Goal: Task Accomplishment & Management: Use online tool/utility

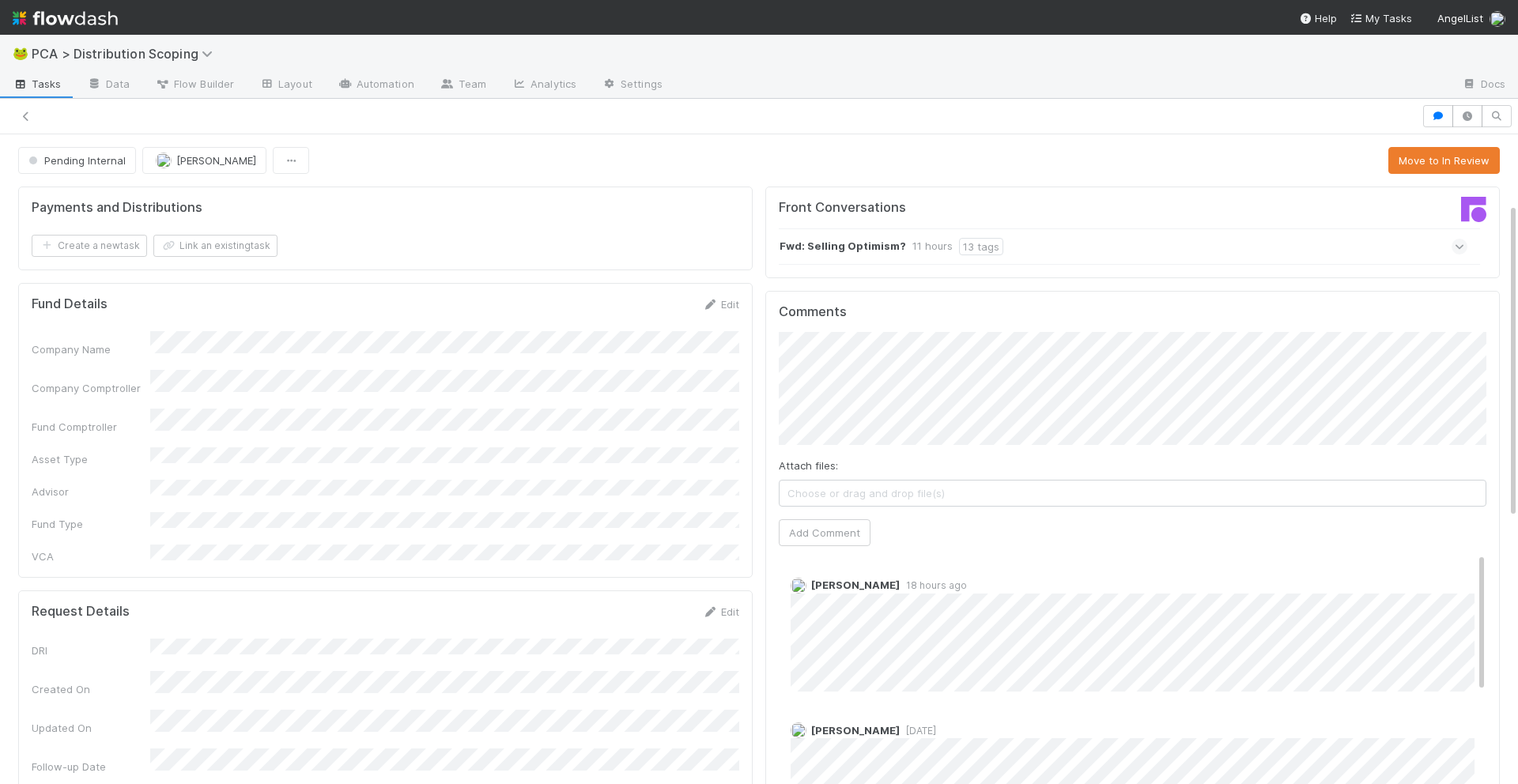
scroll to position [141, 0]
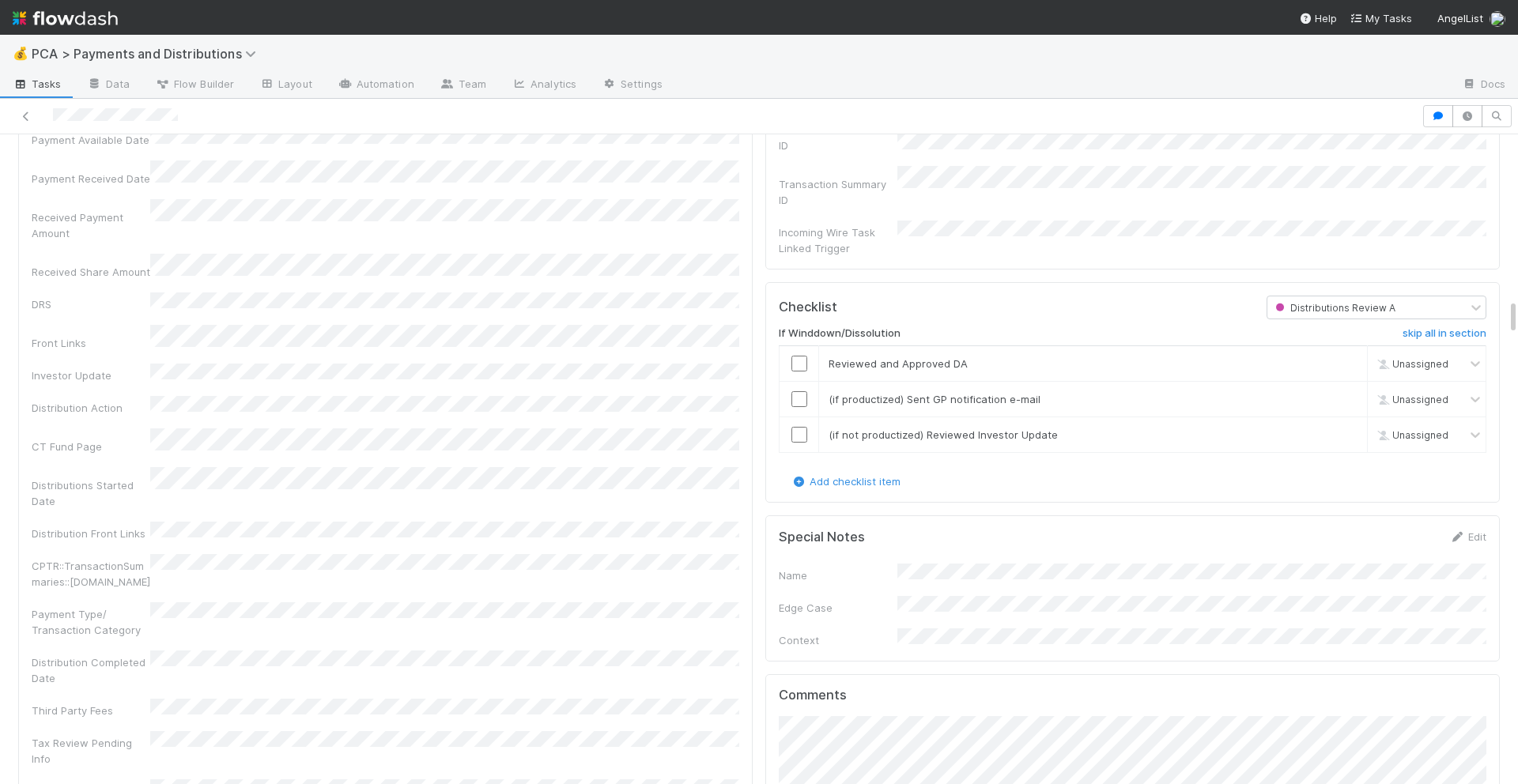
scroll to position [2878, 0]
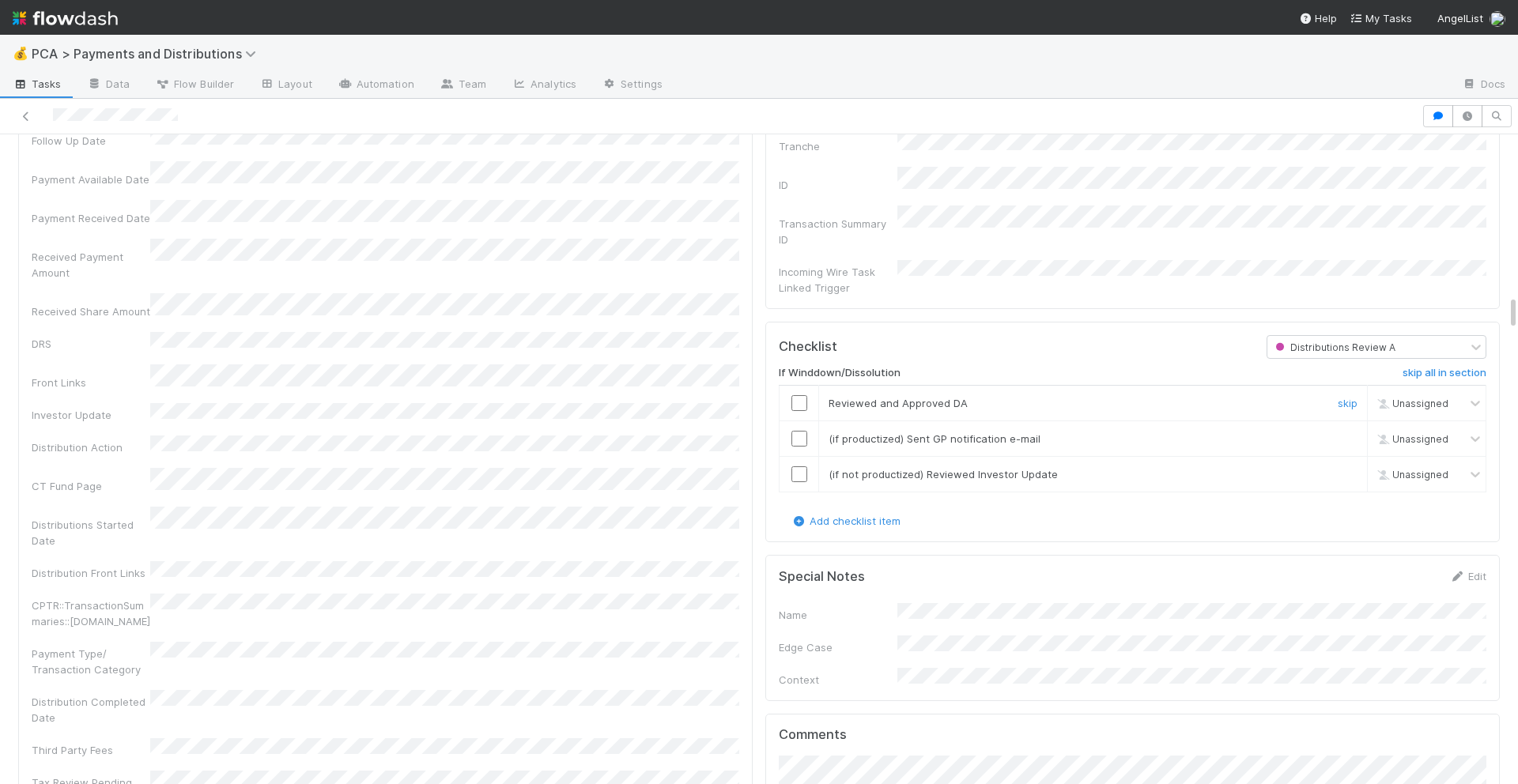
click at [800, 395] on input "checkbox" at bounding box center [799, 403] width 16 height 16
click at [800, 431] on input "checkbox" at bounding box center [799, 438] width 16 height 16
click at [800, 466] on input "checkbox" at bounding box center [799, 474] width 16 height 16
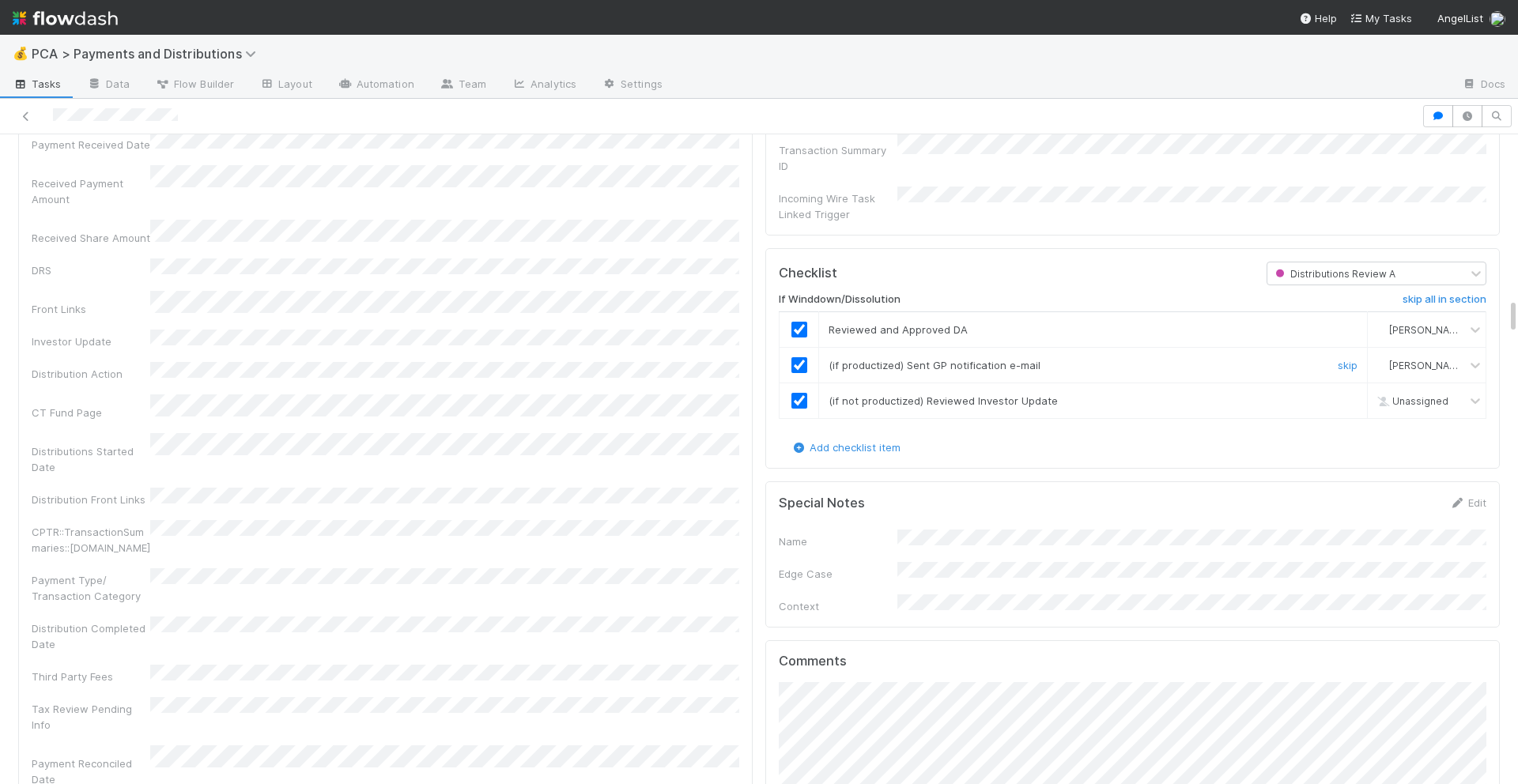
checkbox input "true"
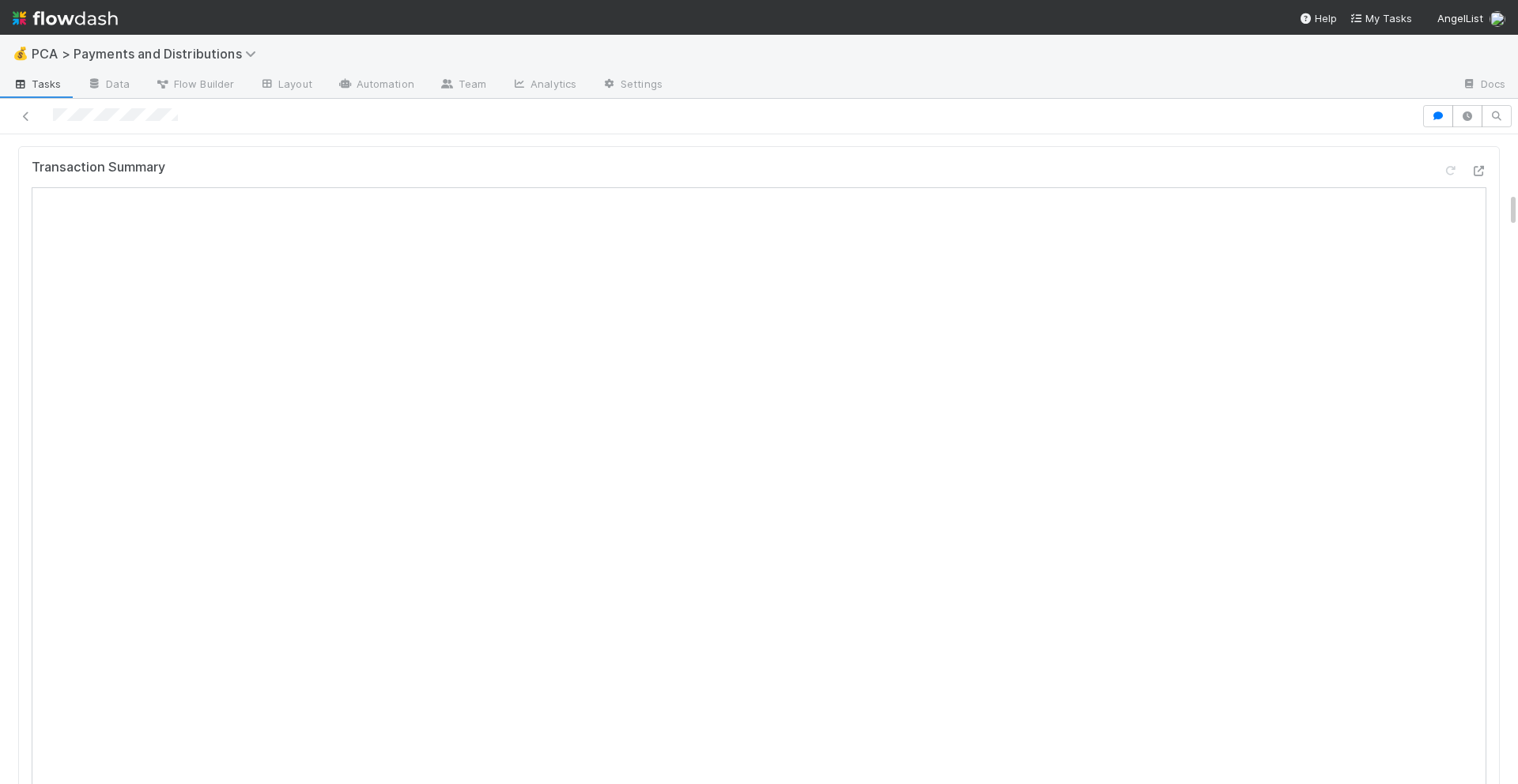
scroll to position [0, 0]
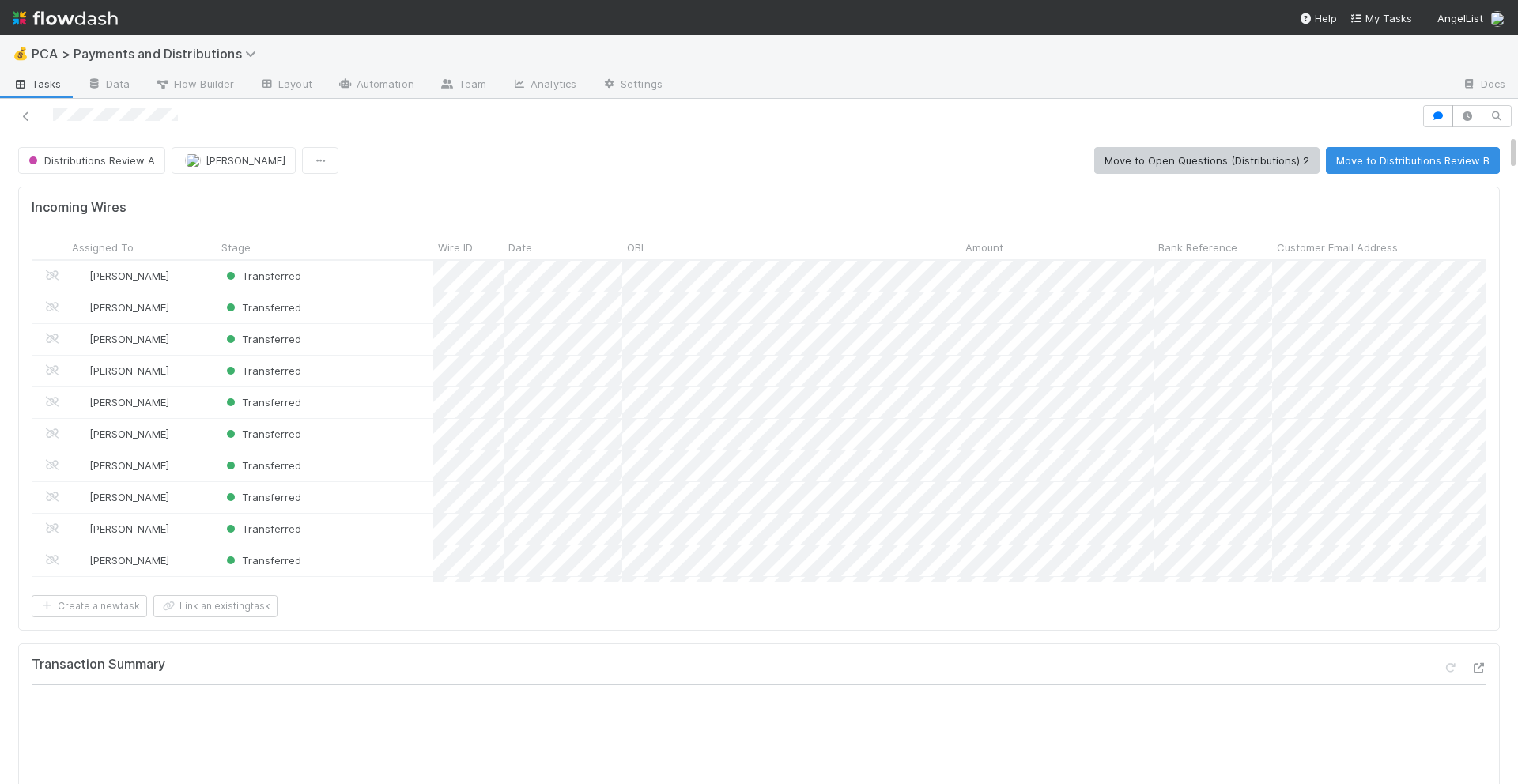
click at [1376, 159] on button "Move to Distributions Review B" at bounding box center [1414, 161] width 174 height 27
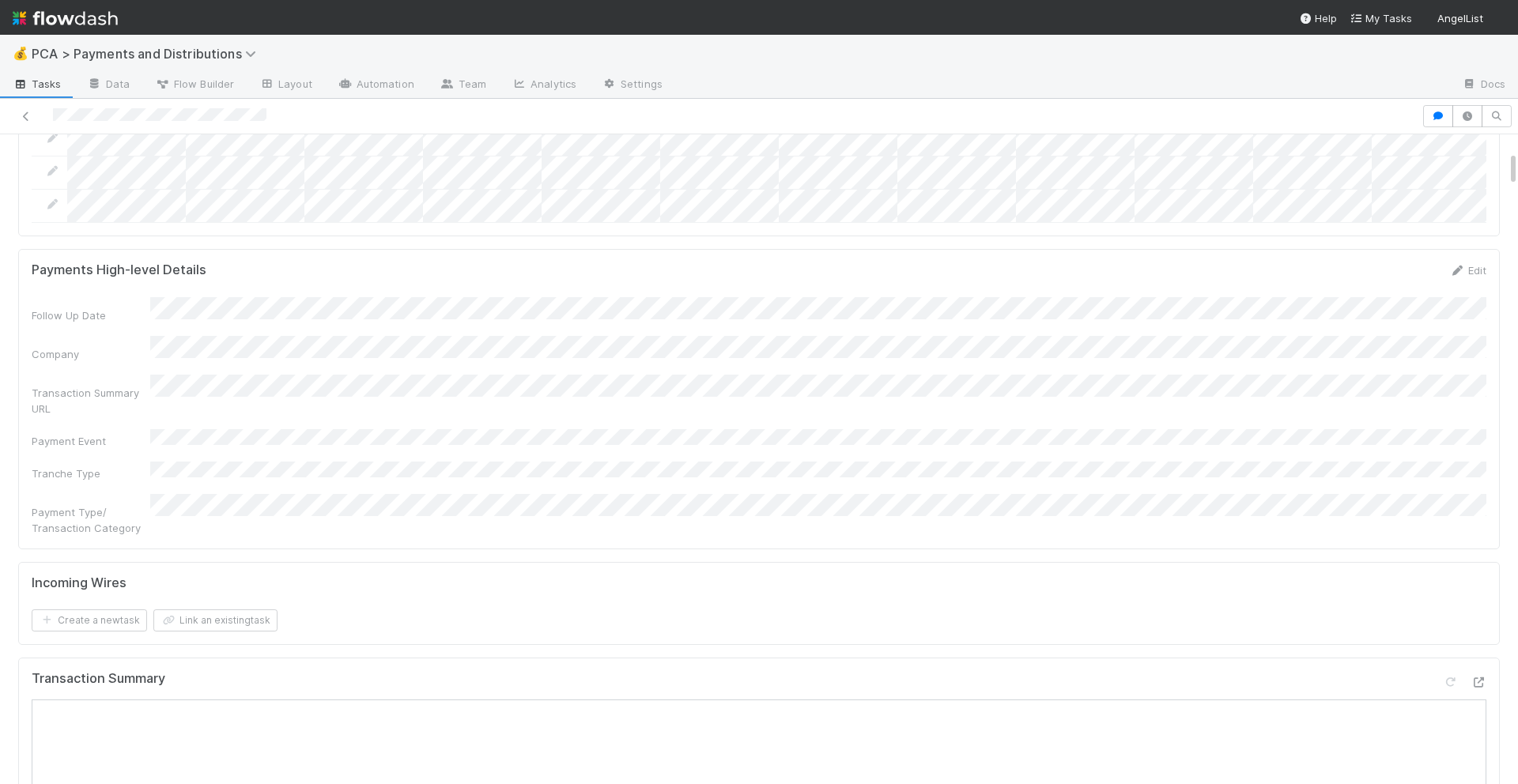
scroll to position [364, 0]
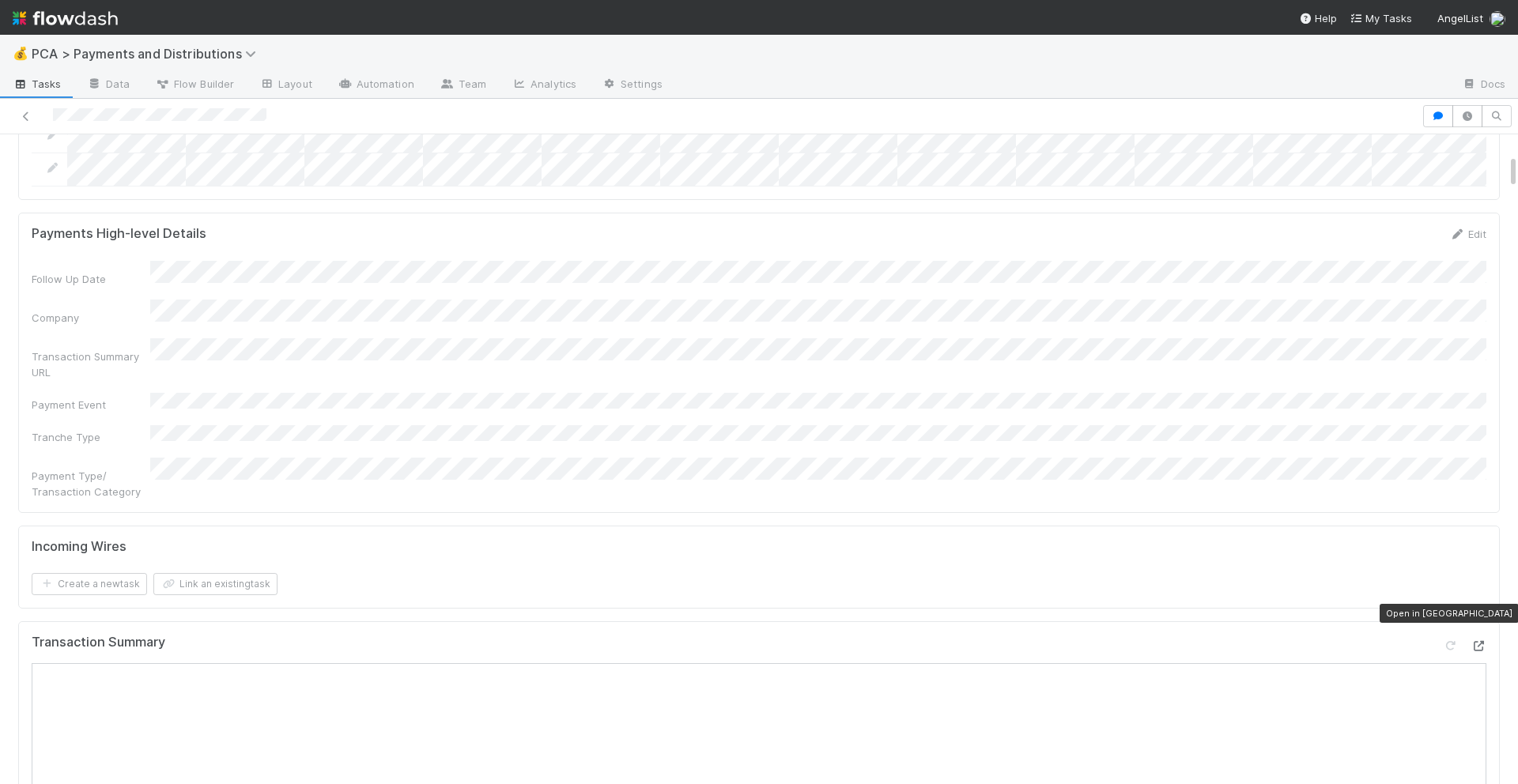
click at [1474, 641] on icon at bounding box center [1479, 646] width 16 height 11
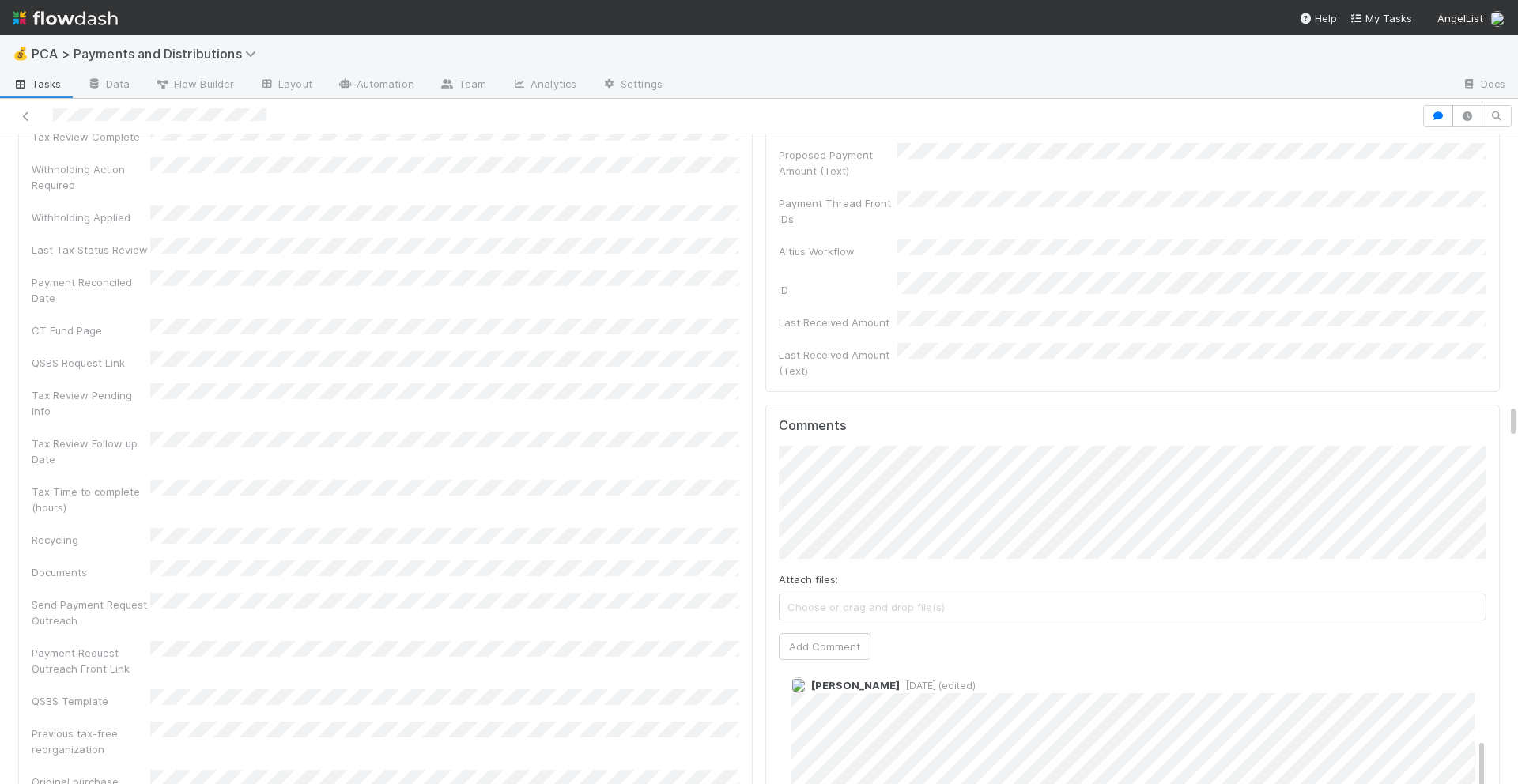
scroll to position [4981, 0]
click at [809, 630] on button "Add Comment" at bounding box center [825, 643] width 92 height 27
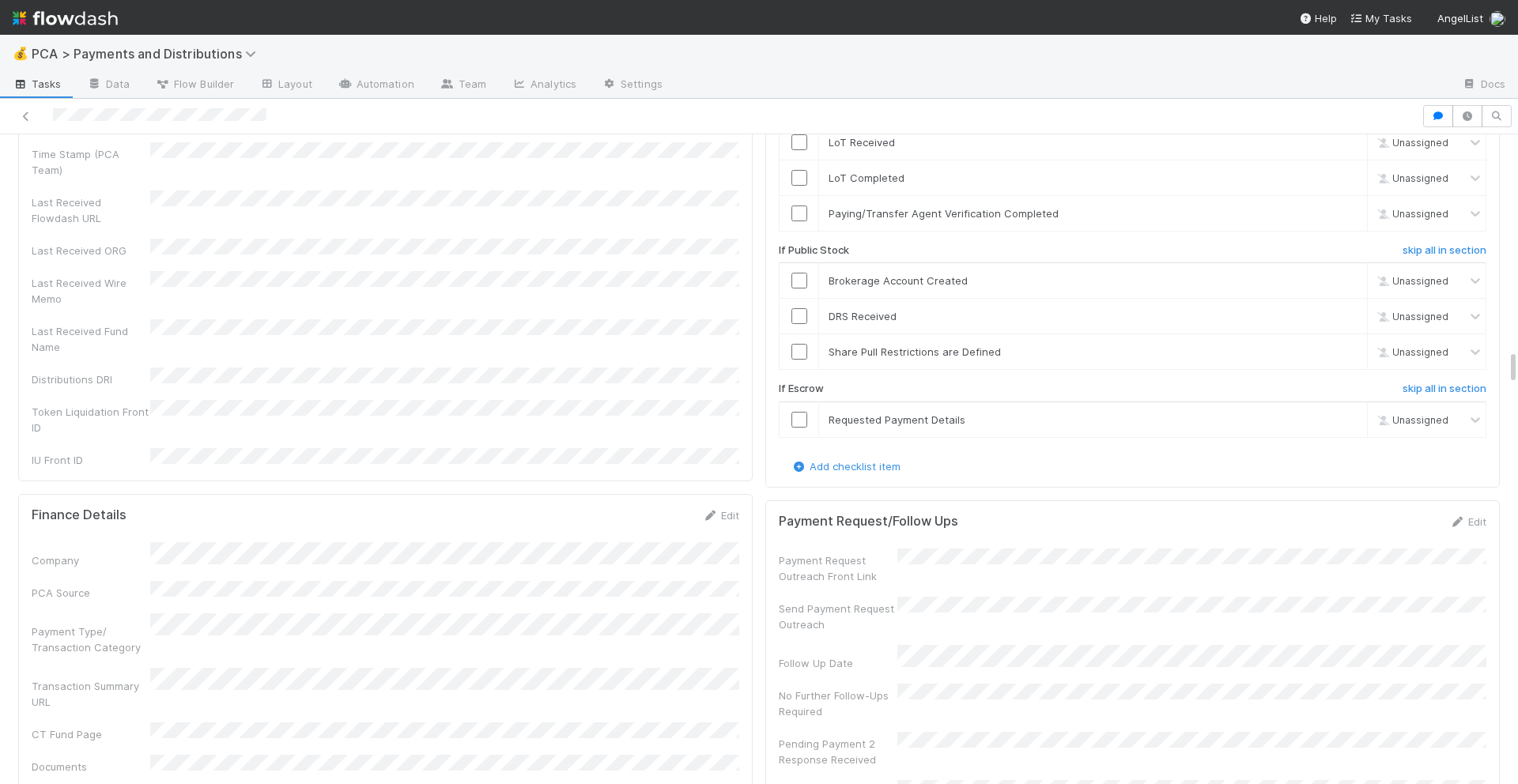
scroll to position [3817, 0]
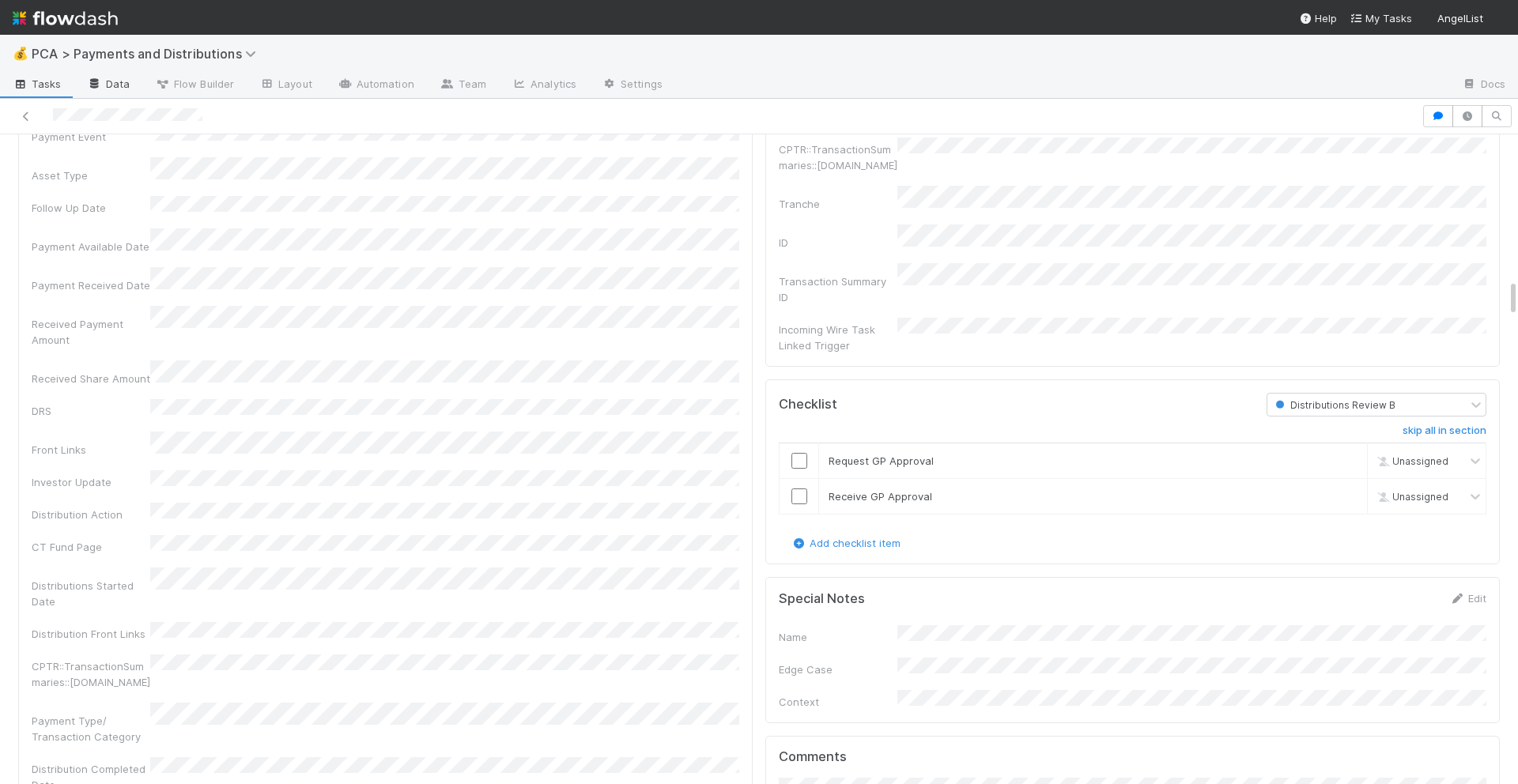
scroll to position [2445, 0]
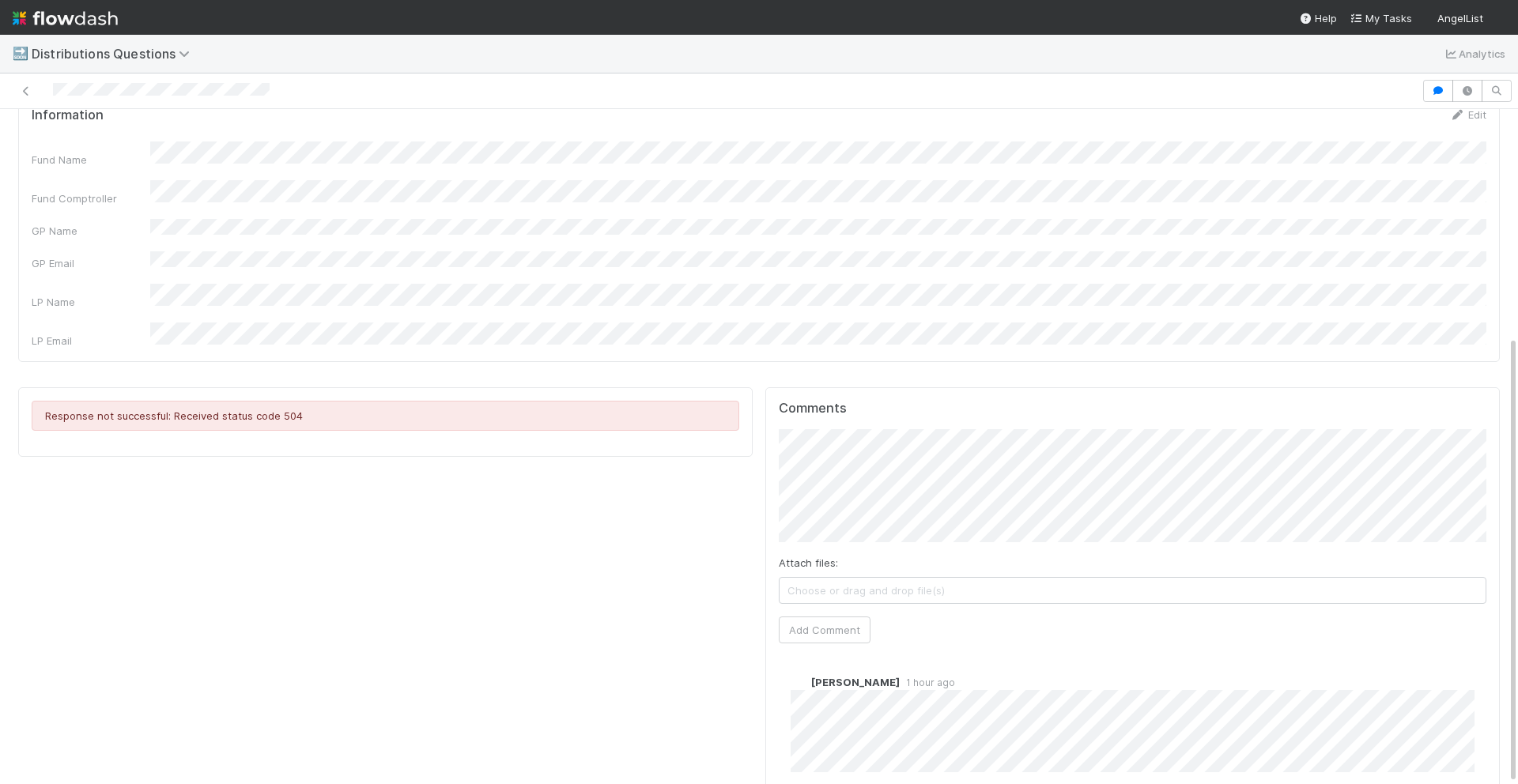
scroll to position [342, 0]
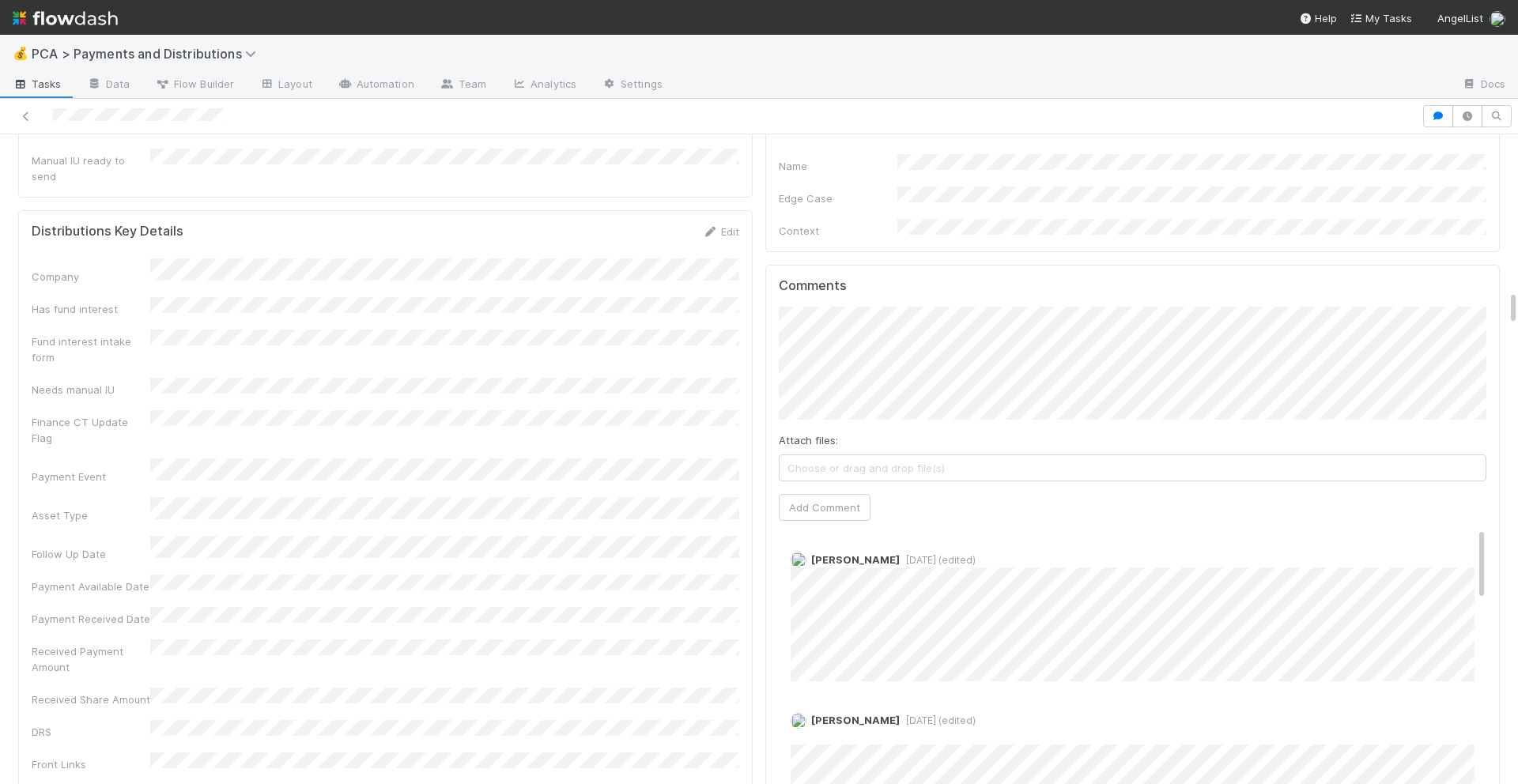
scroll to position [2878, 0]
click at [849, 499] on button "Add Comment" at bounding box center [825, 512] width 92 height 27
click at [816, 573] on link "Edit" at bounding box center [812, 579] width 18 height 12
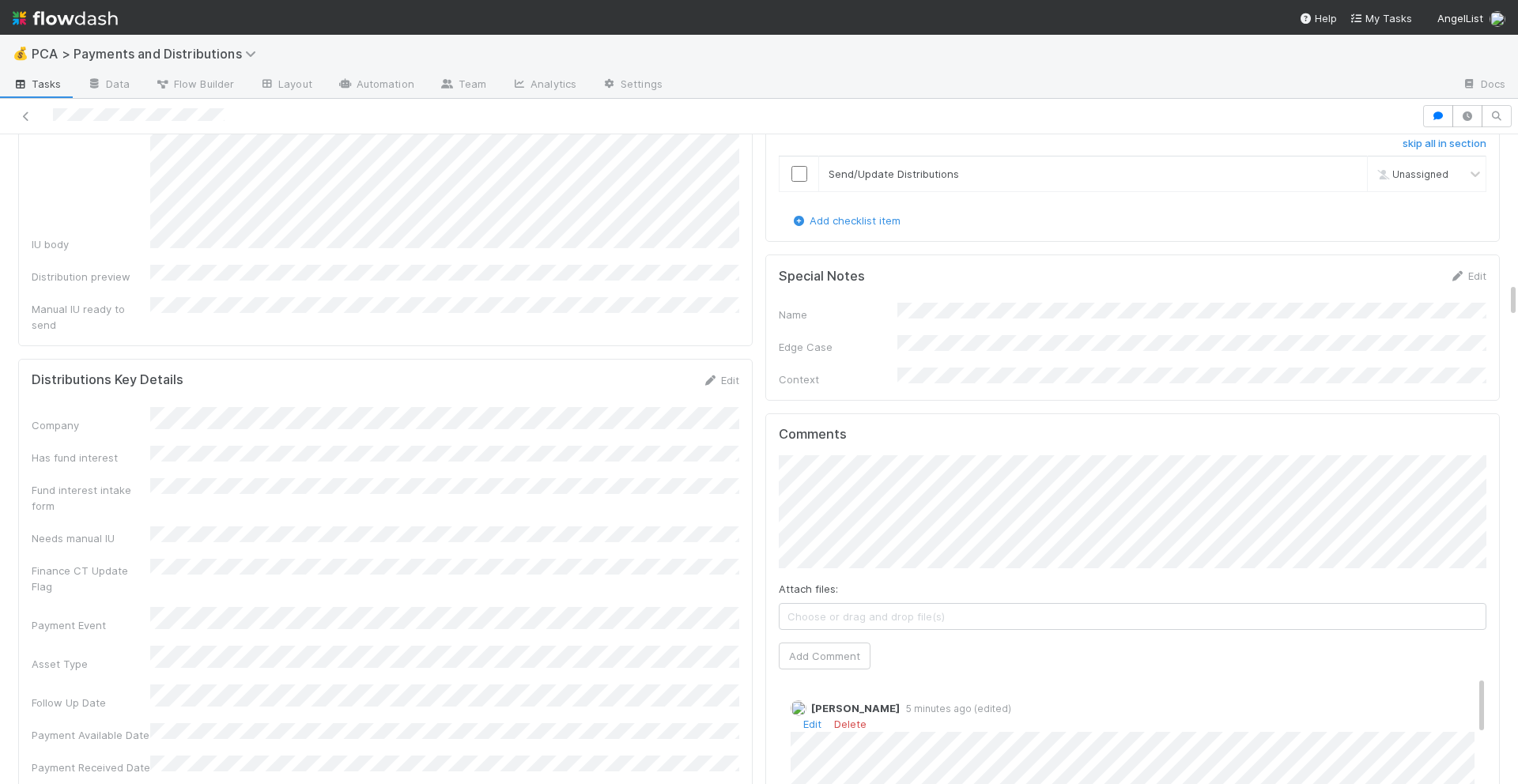
scroll to position [2755, 0]
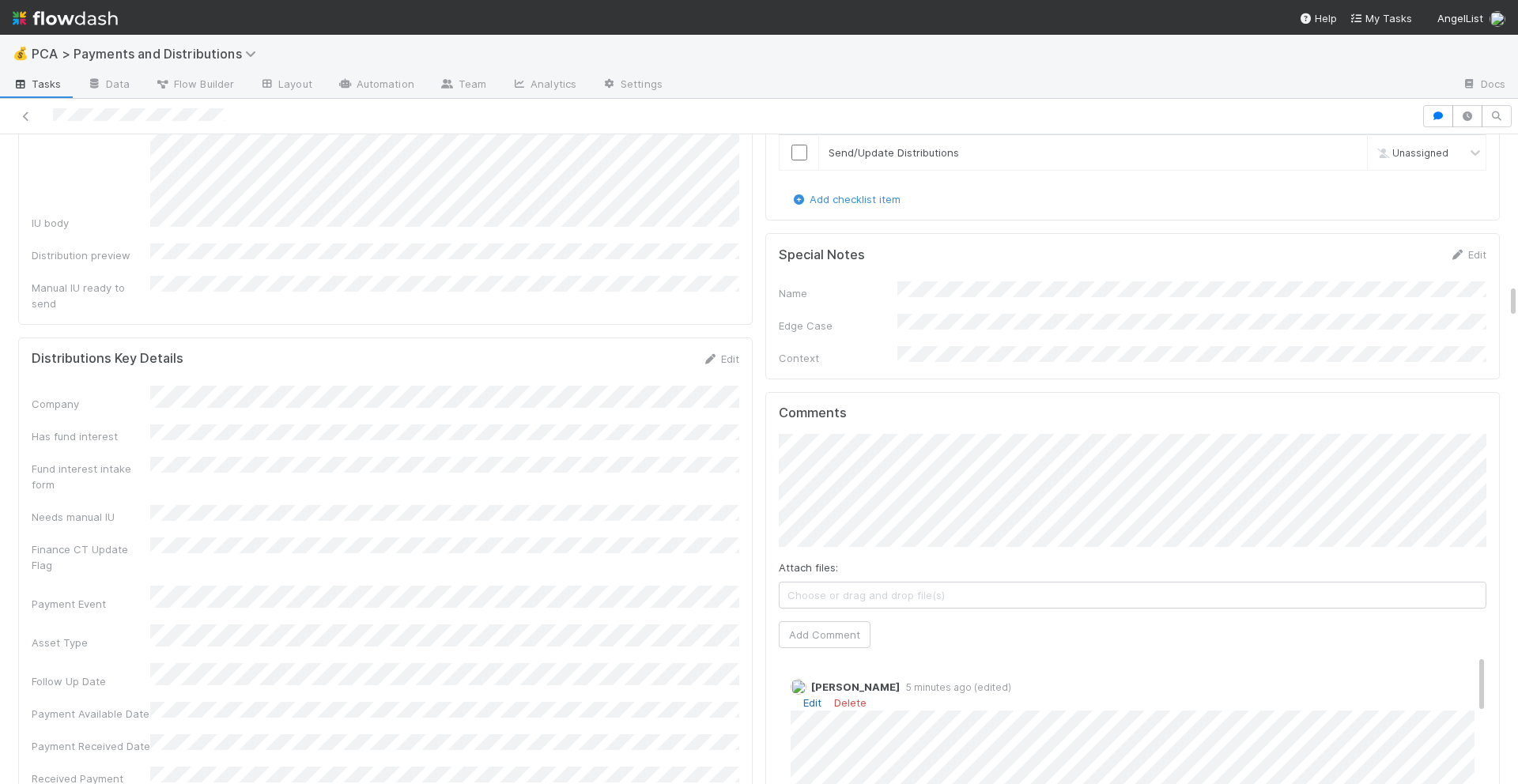
click at [804, 696] on link "Edit" at bounding box center [812, 702] width 18 height 12
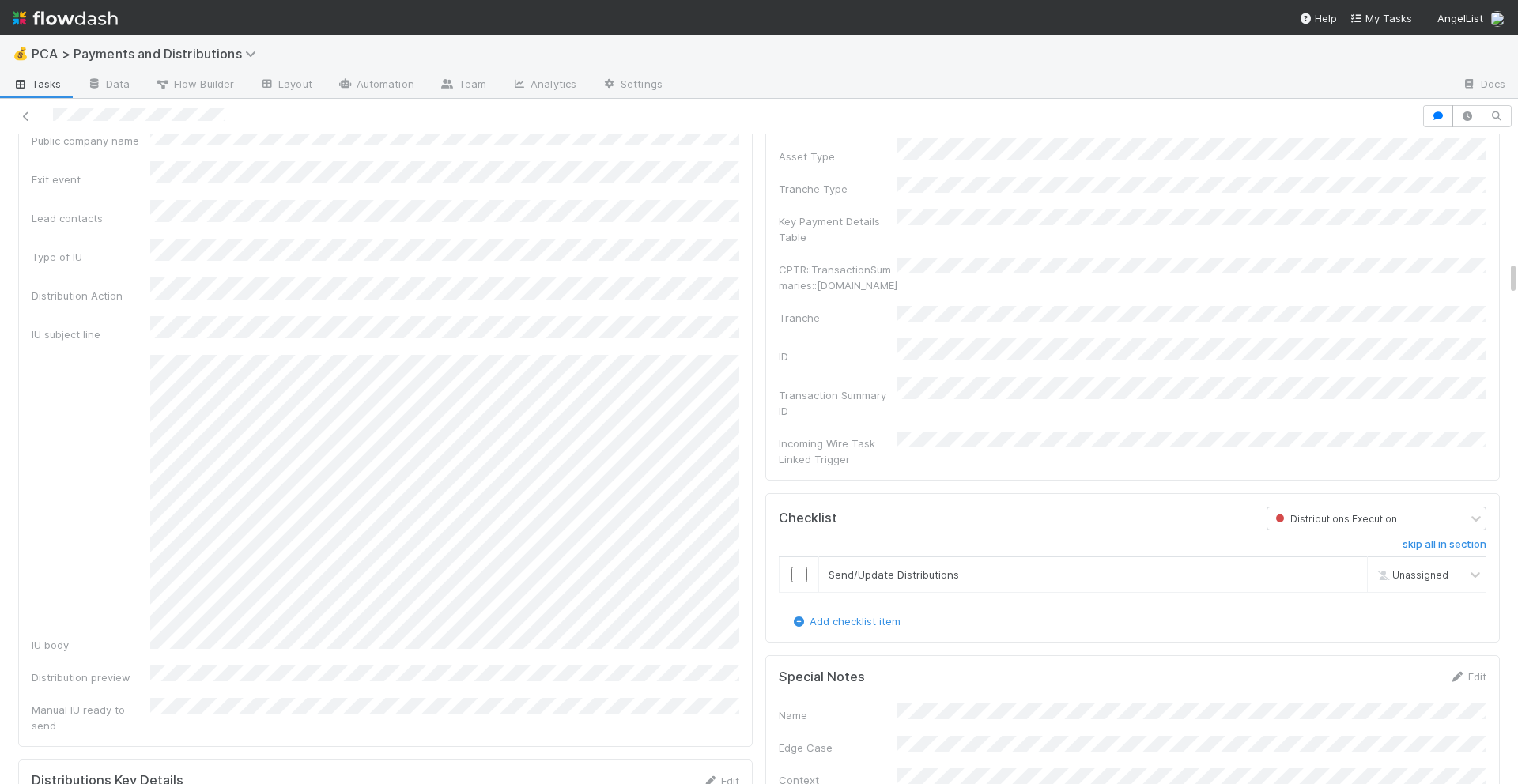
scroll to position [2327, 0]
click at [801, 573] on input "checkbox" at bounding box center [799, 581] width 16 height 16
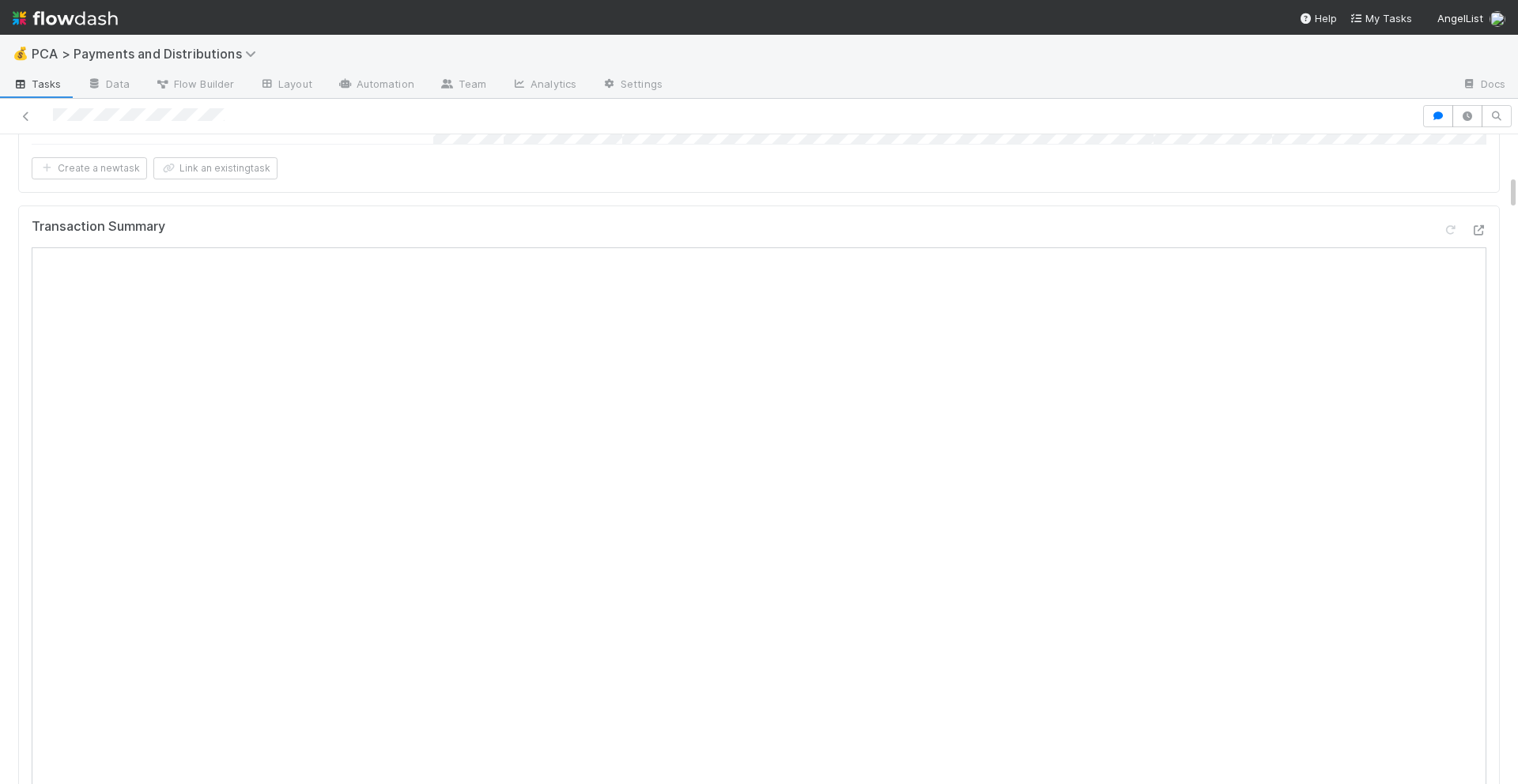
scroll to position [0, 0]
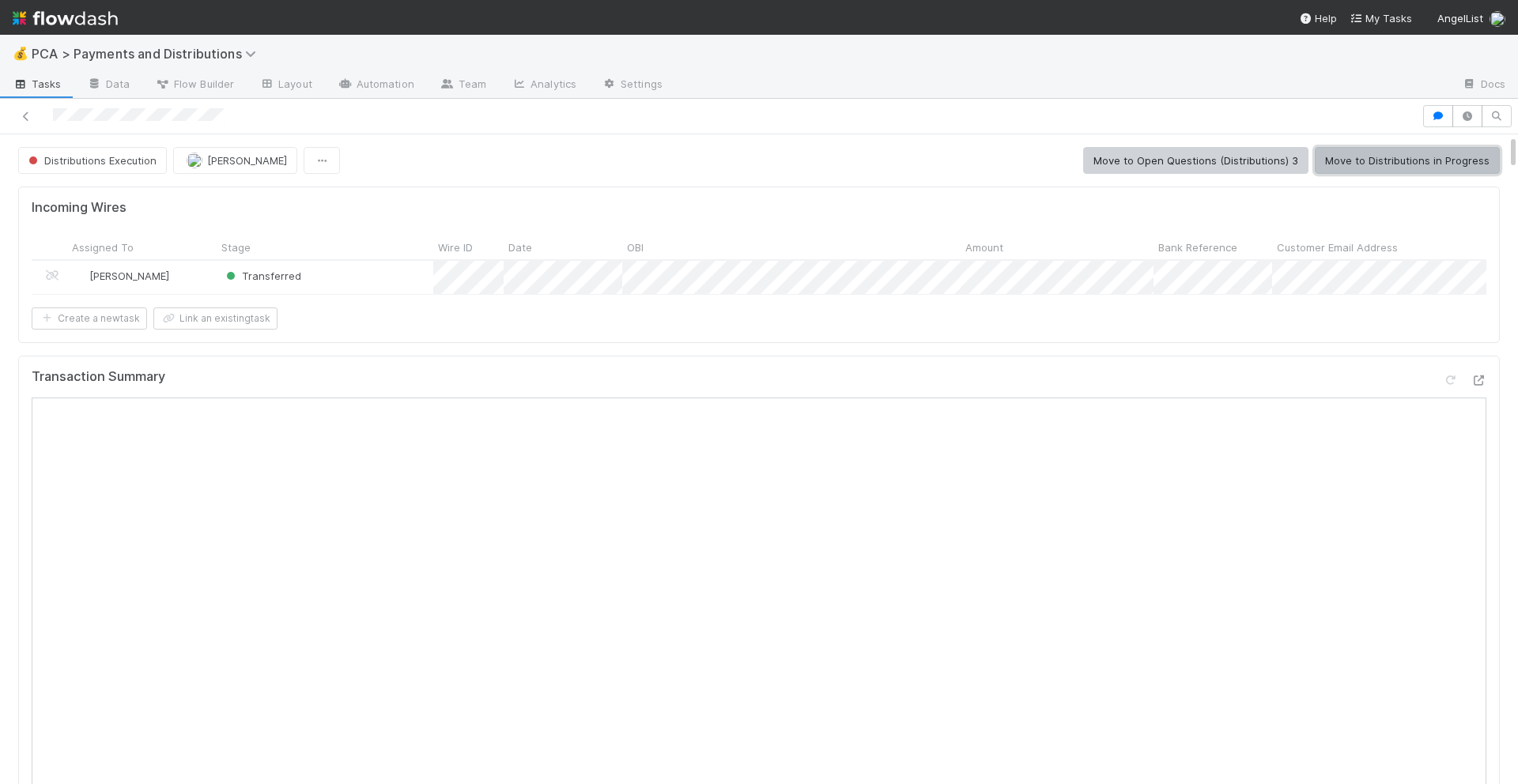
click at [1347, 157] on button "Move to Distributions in Progress" at bounding box center [1407, 161] width 185 height 27
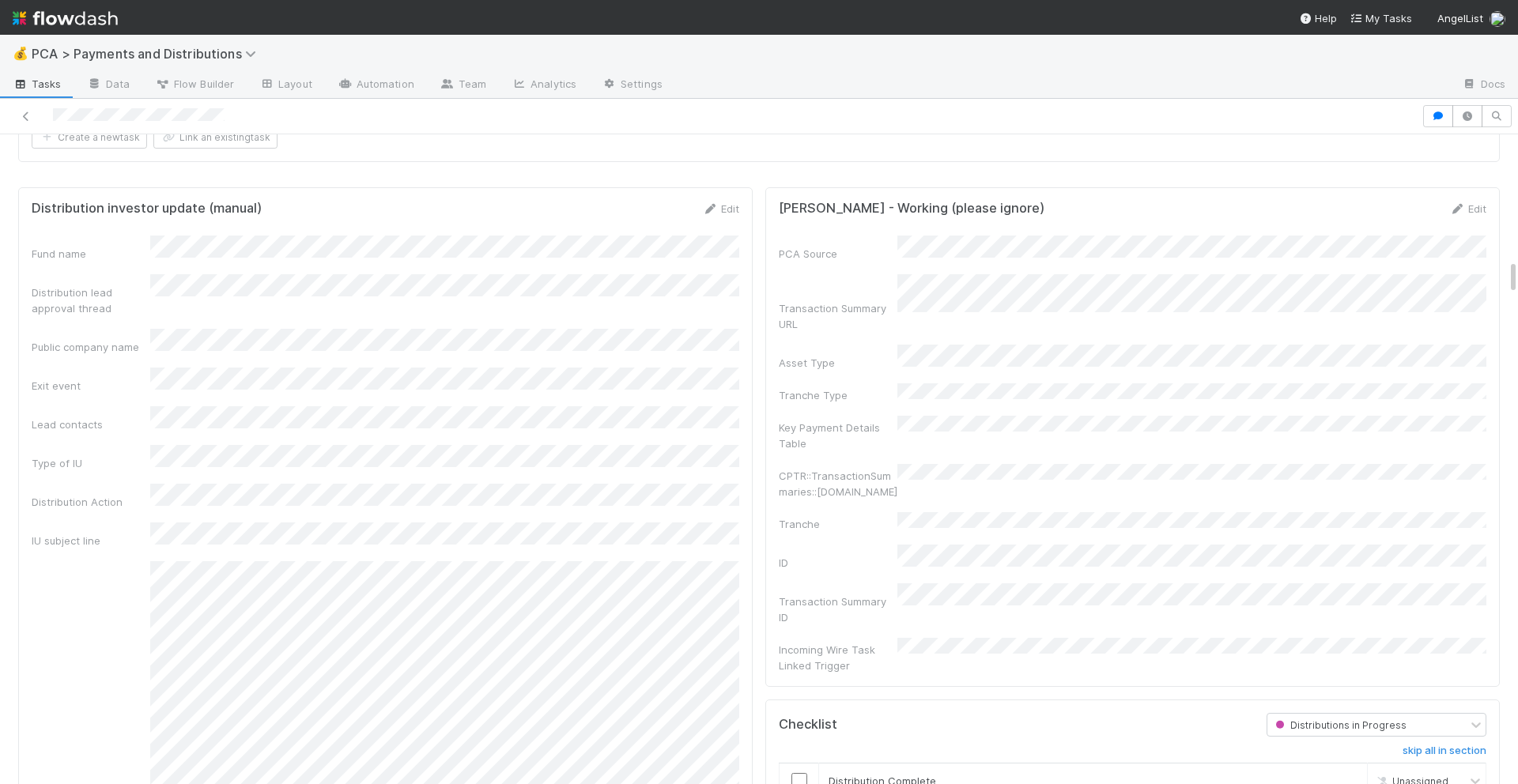
scroll to position [2352, 0]
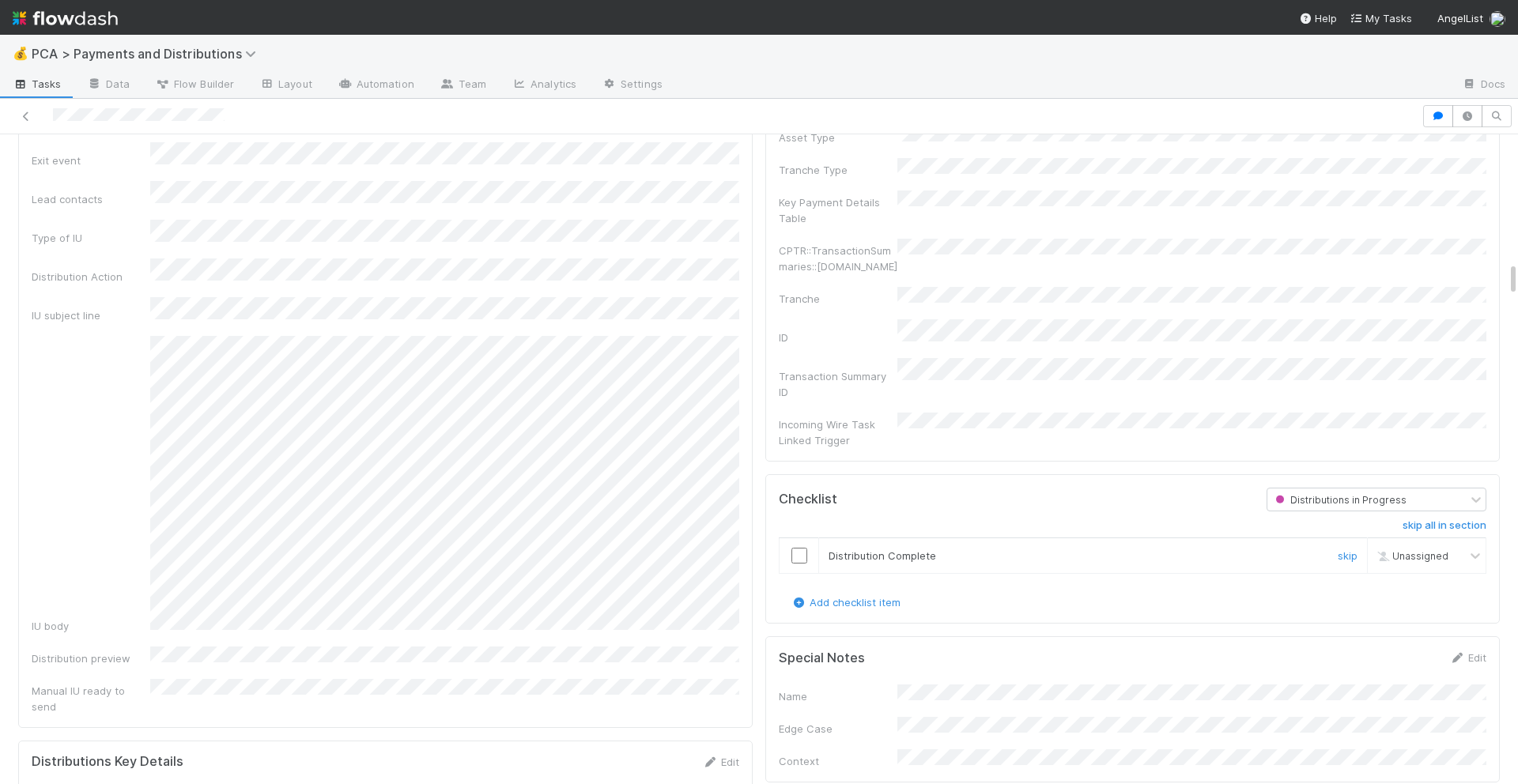
click at [796, 548] on input "checkbox" at bounding box center [799, 555] width 16 height 16
click at [797, 548] on input "checkbox" at bounding box center [799, 555] width 16 height 16
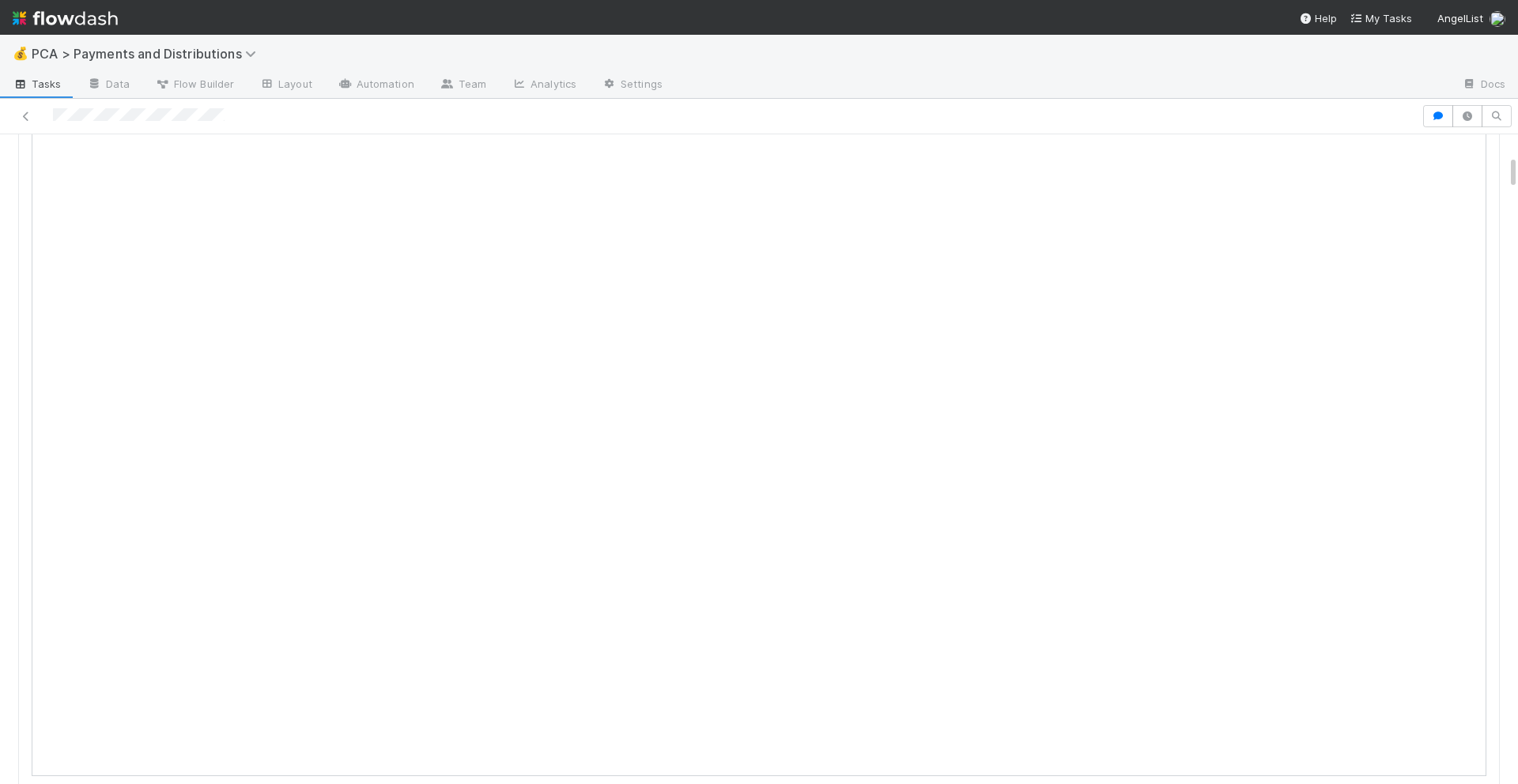
scroll to position [0, 0]
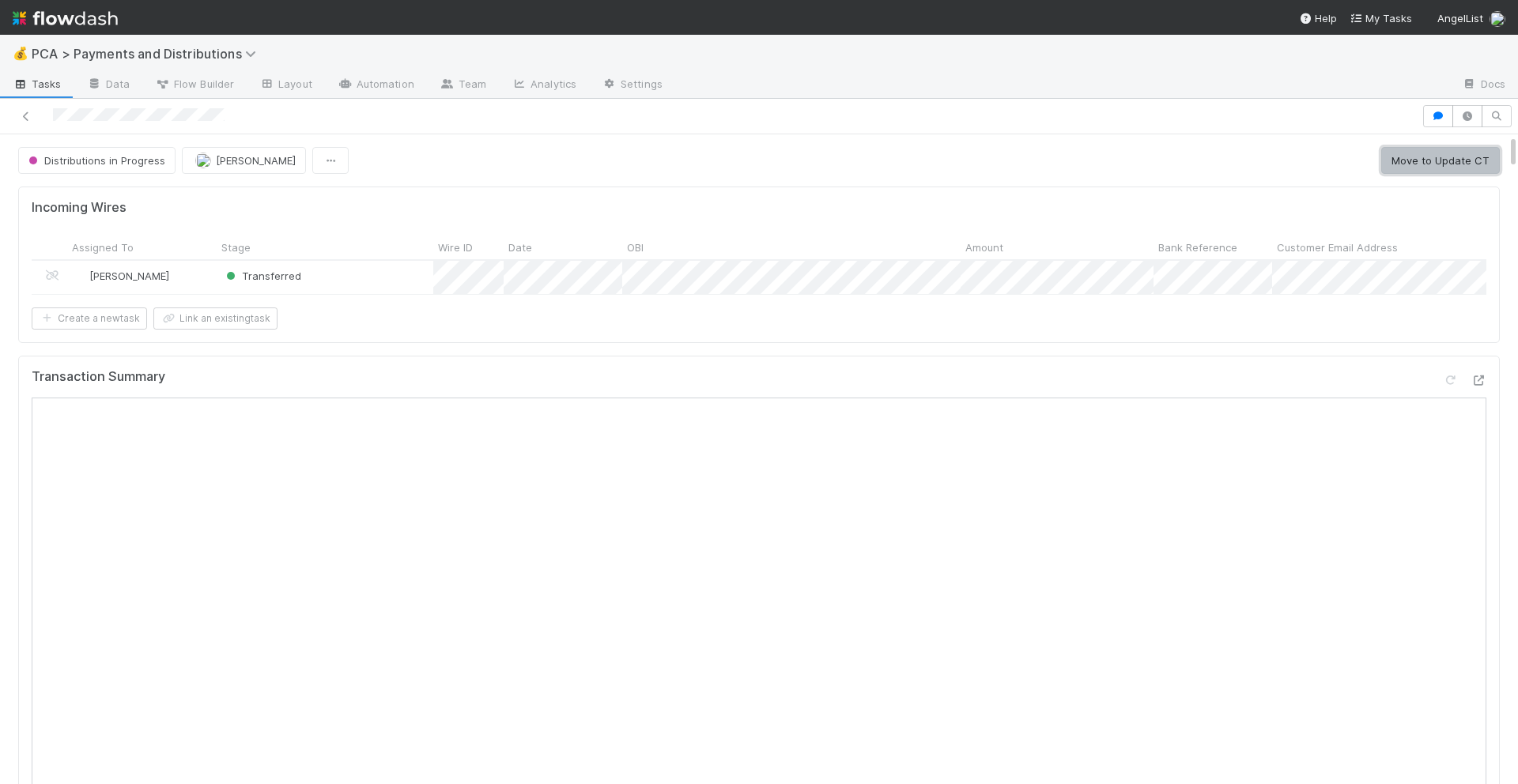
click at [1427, 147] on button "Move to Update CT" at bounding box center [1440, 161] width 119 height 27
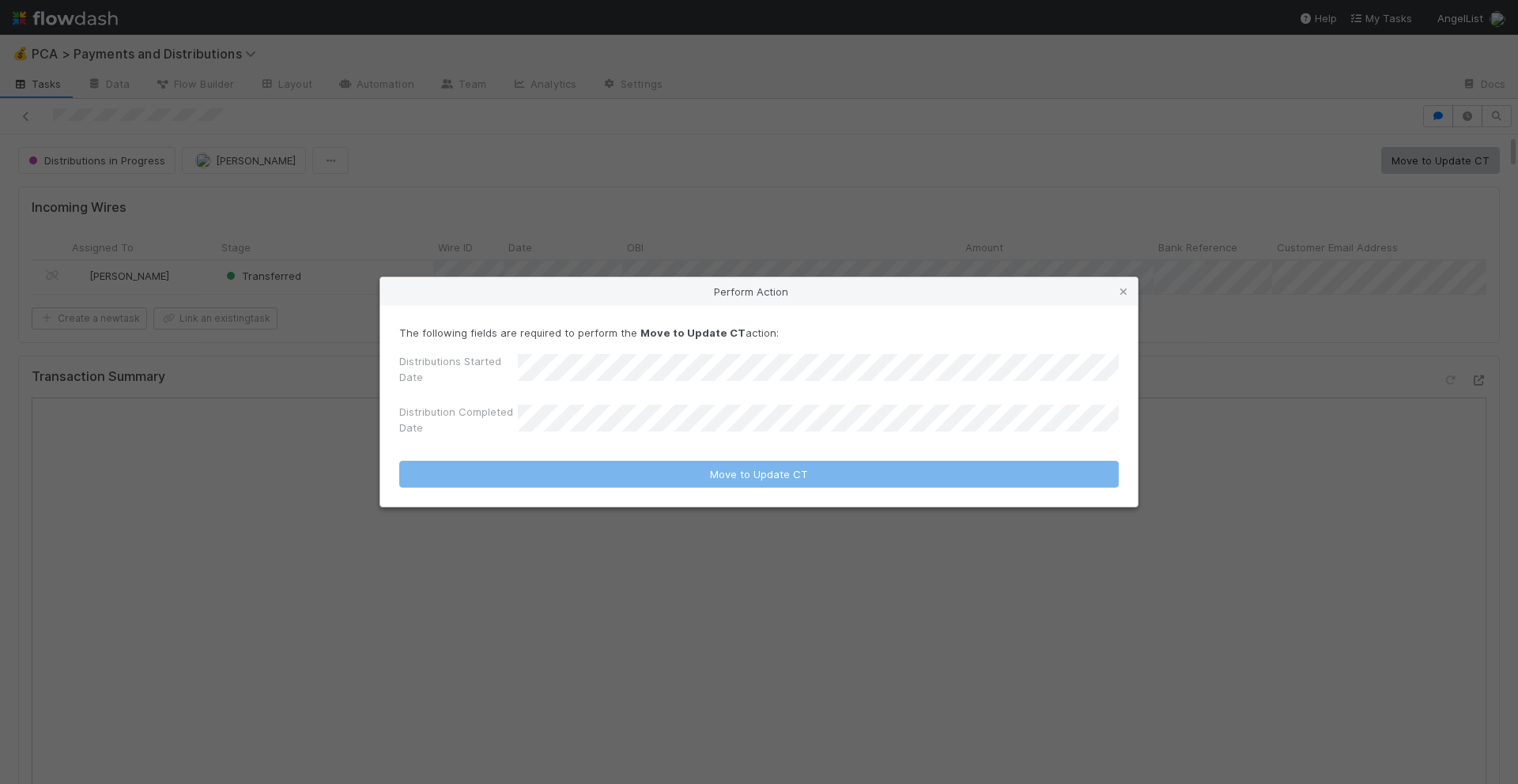
click at [937, 239] on div "Perform Action The following fields are required to perform the Move to Update …" at bounding box center [759, 392] width 1518 height 784
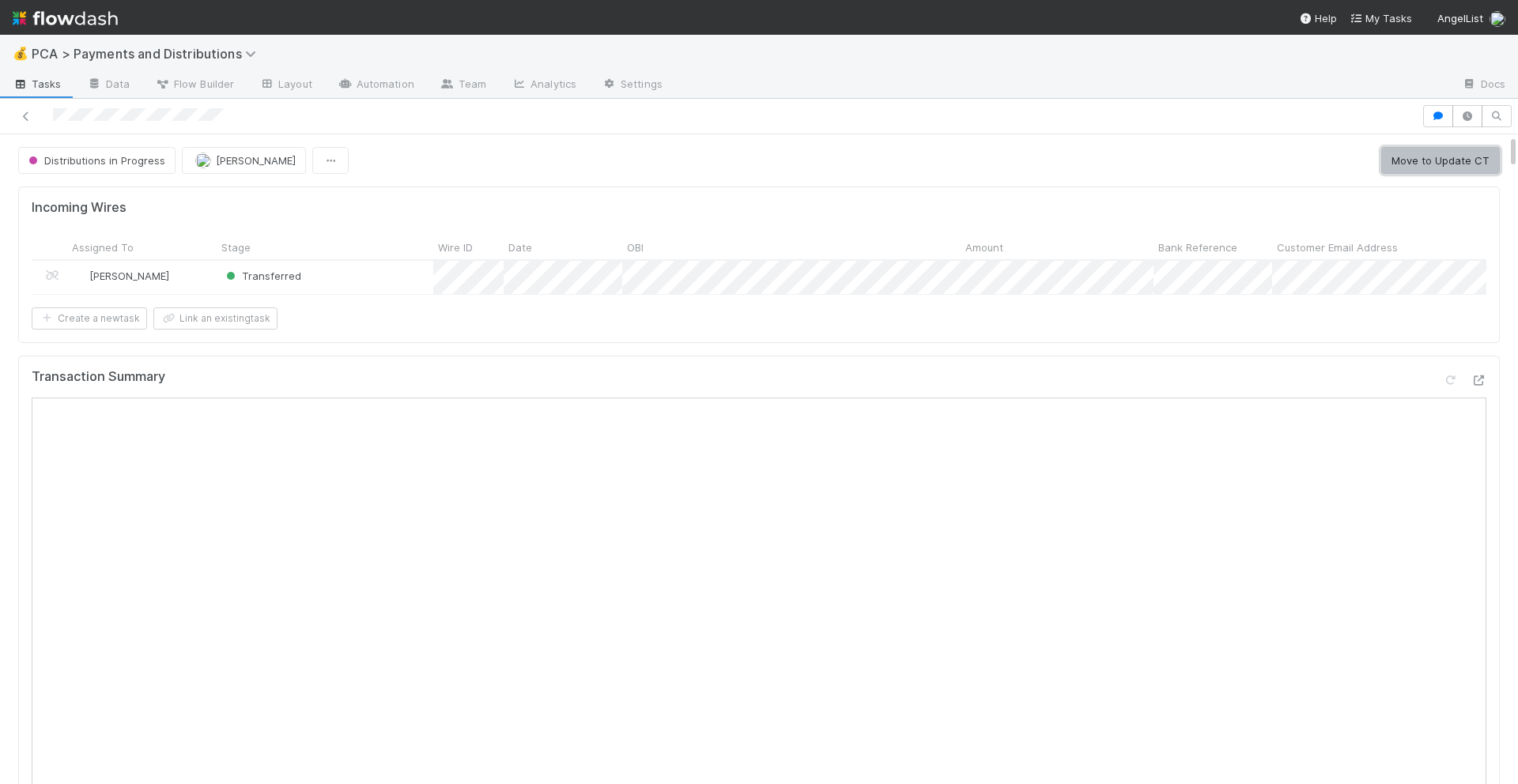
click at [1395, 156] on button "Move to Update CT" at bounding box center [1440, 161] width 119 height 27
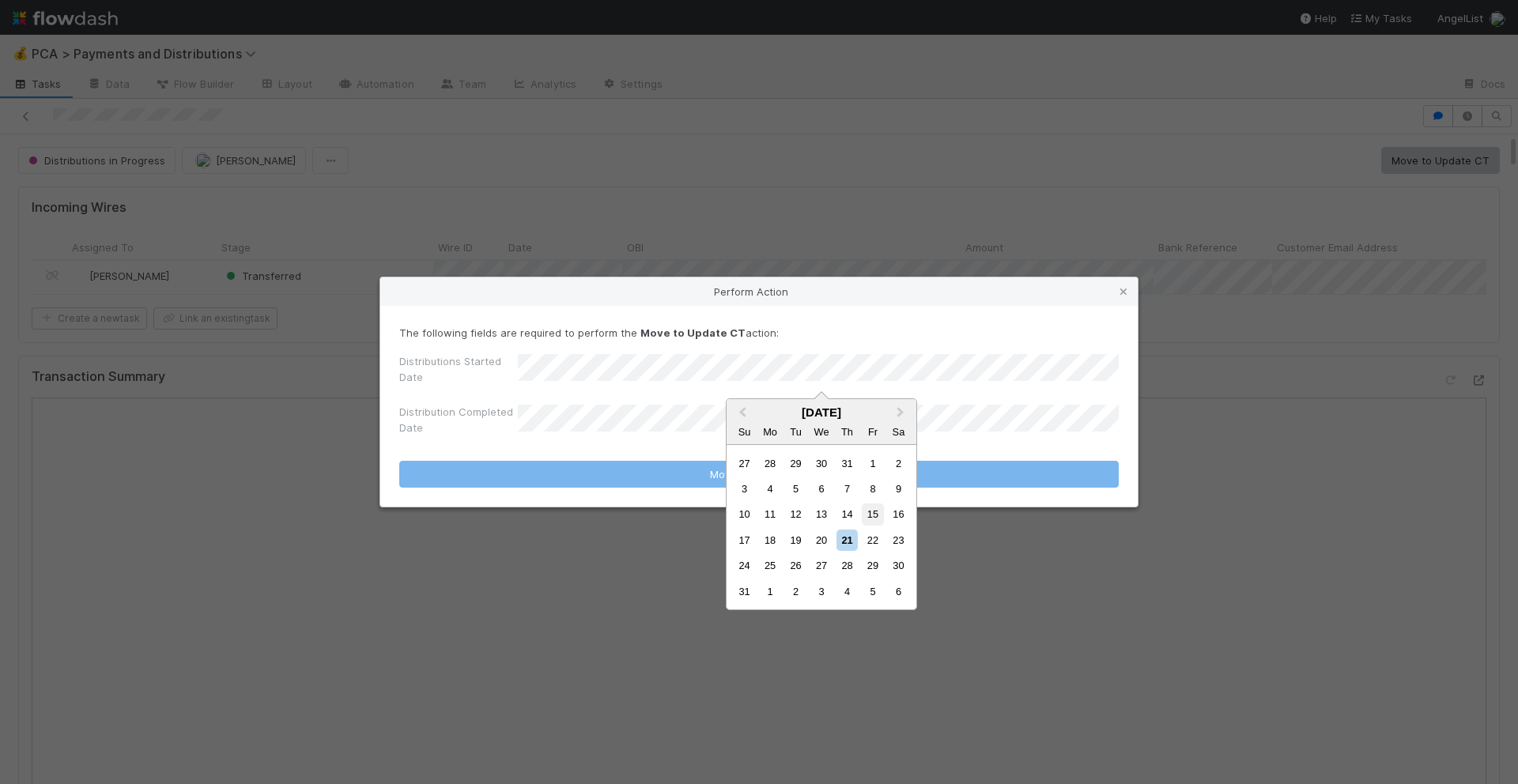
click at [871, 515] on div "15" at bounding box center [872, 514] width 21 height 21
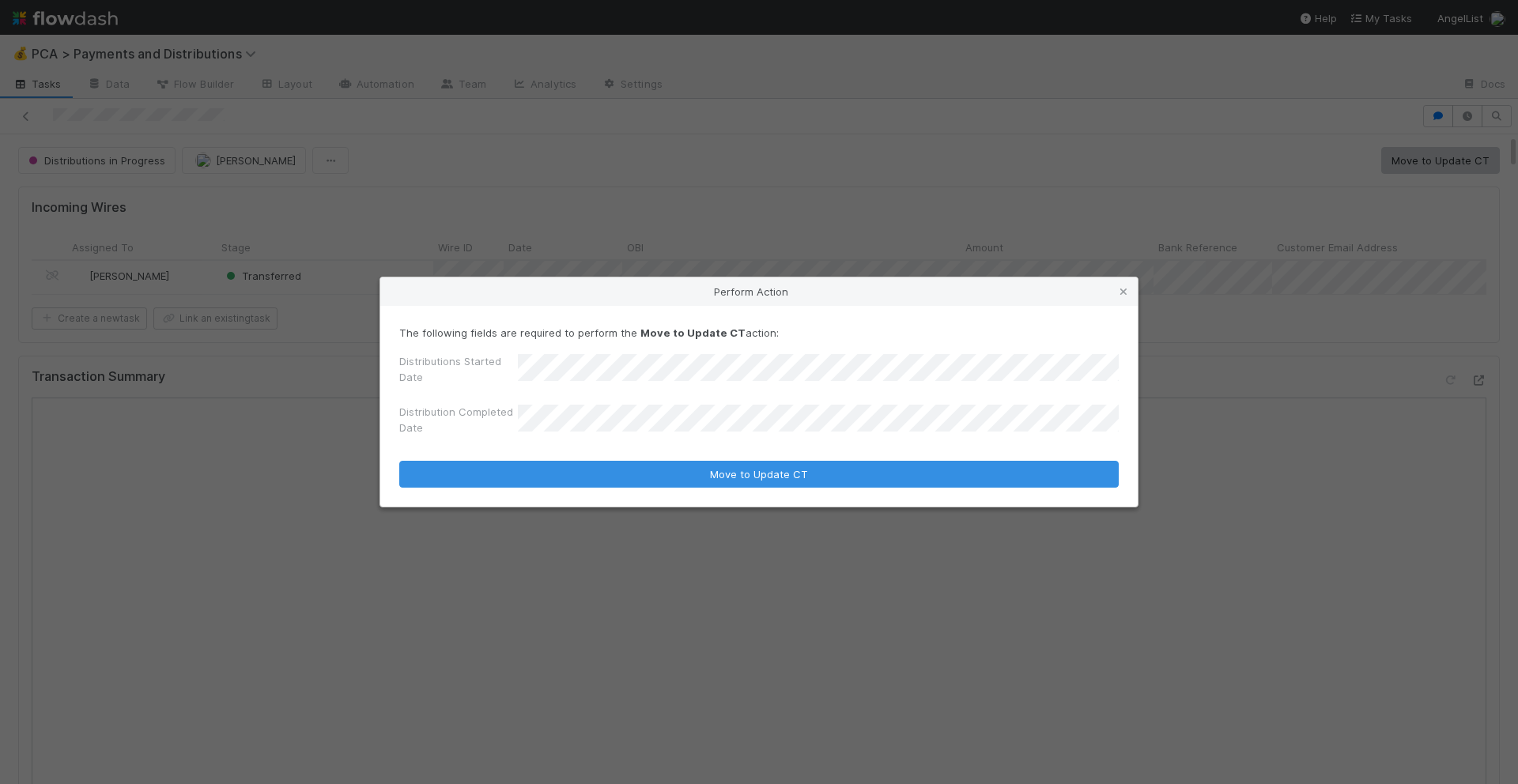
click at [734, 413] on div "Distribution Completed Date" at bounding box center [759, 423] width 719 height 38
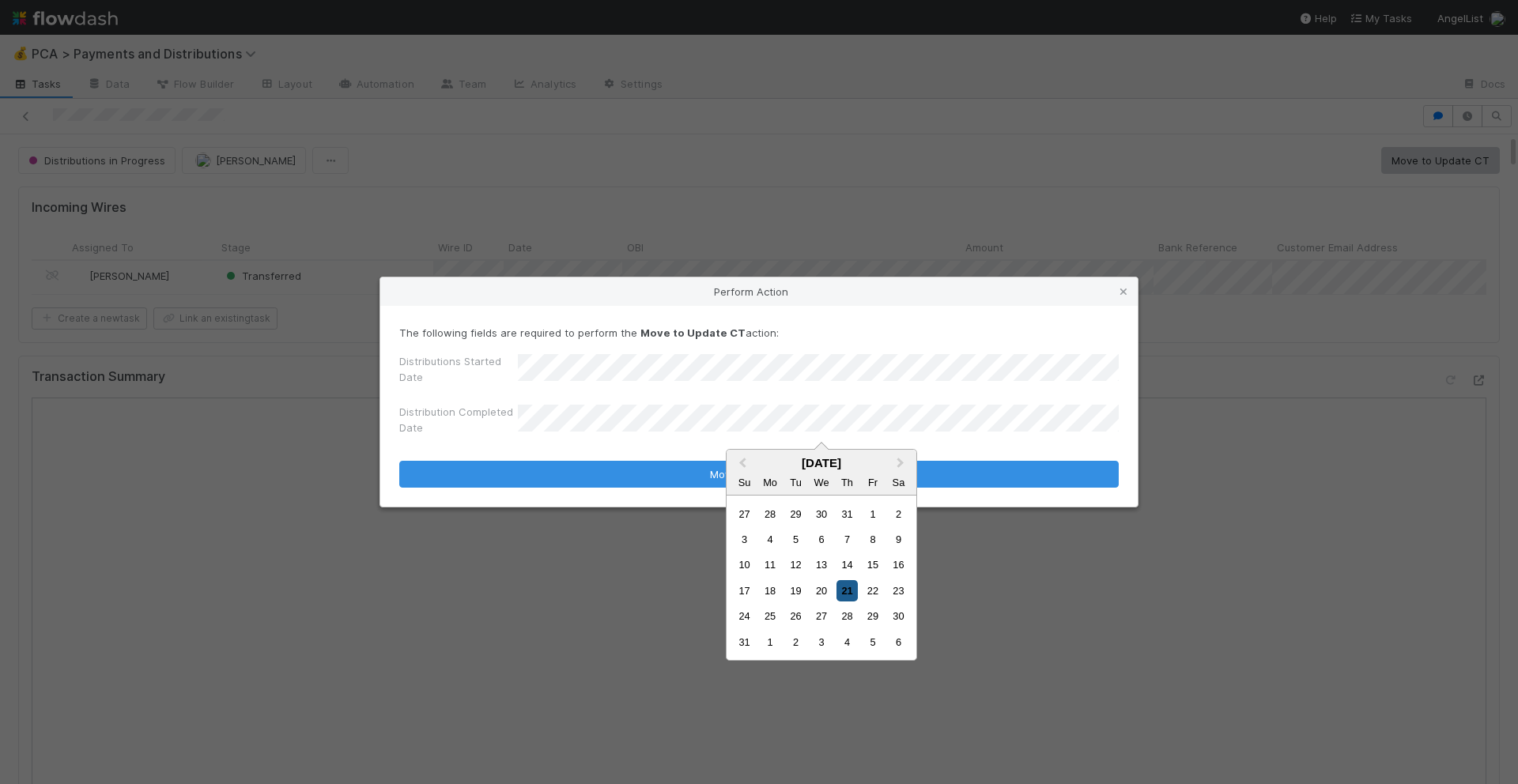
click at [837, 587] on div "21" at bounding box center [848, 591] width 21 height 21
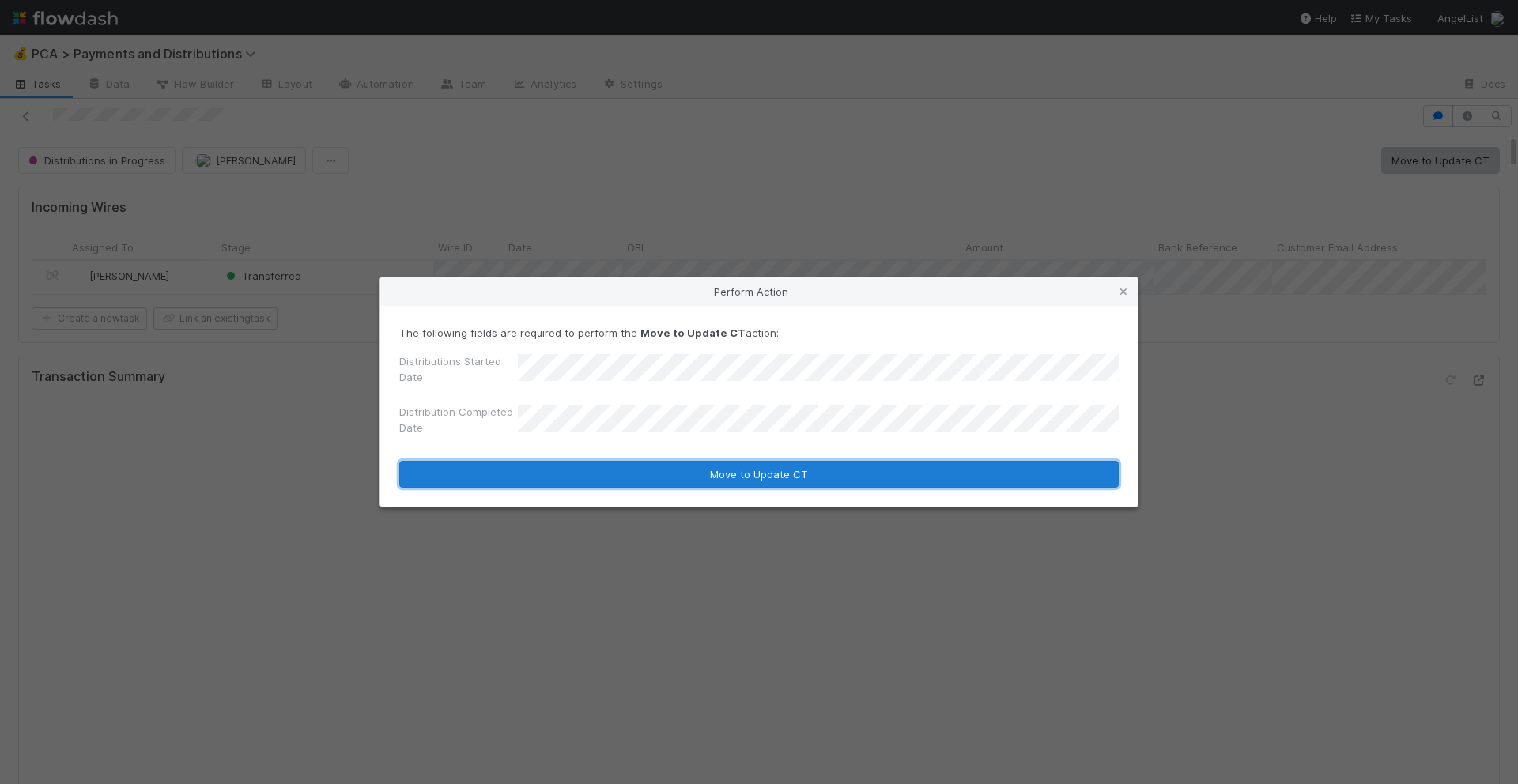
click at [728, 479] on button "Move to Update CT" at bounding box center [759, 474] width 719 height 27
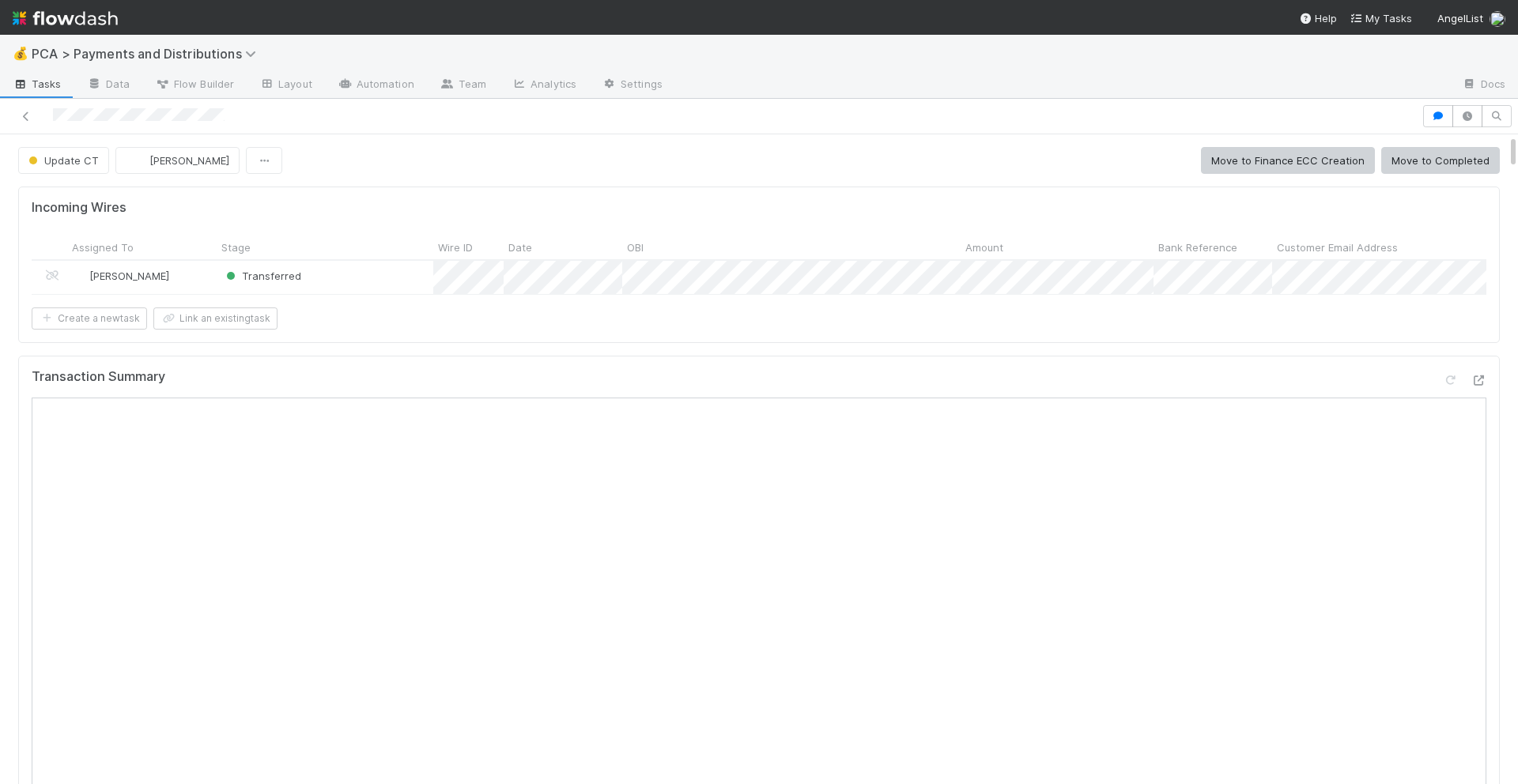
scroll to position [1315, 0]
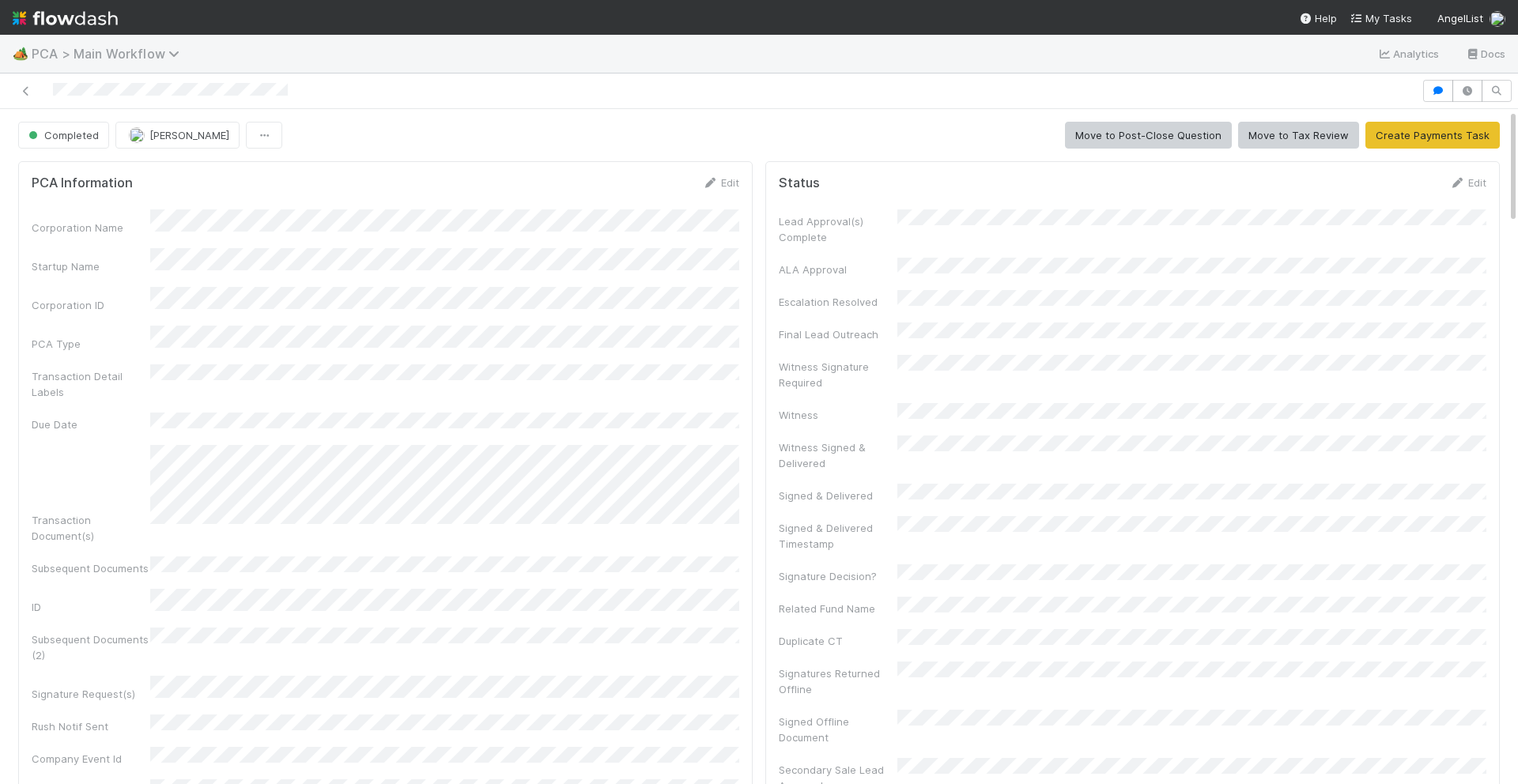
click at [83, 46] on span "PCA > Main Workflow" at bounding box center [109, 54] width 156 height 16
click at [102, 78] on div "Search workflows" at bounding box center [61, 85] width 89 height 16
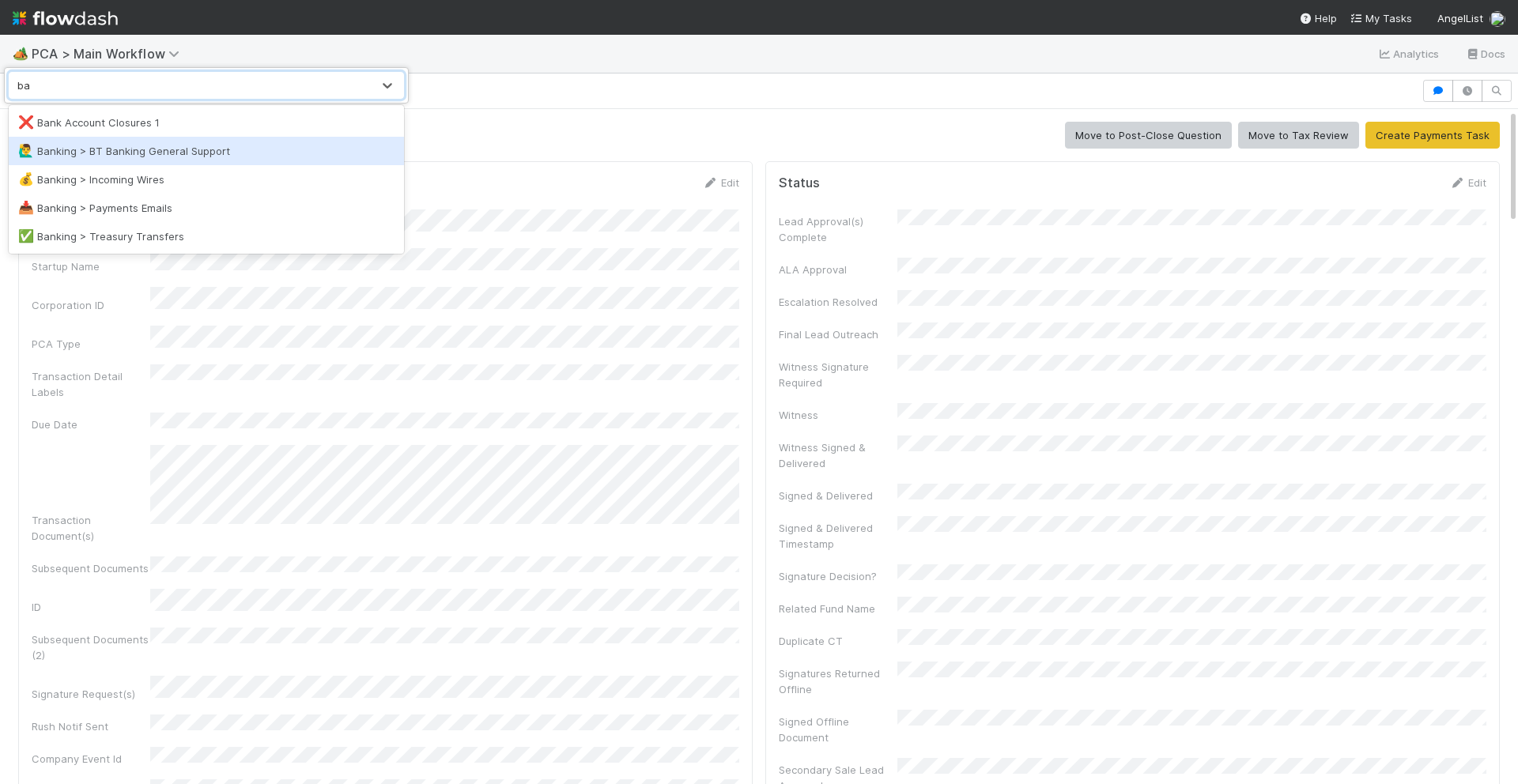
type input "b"
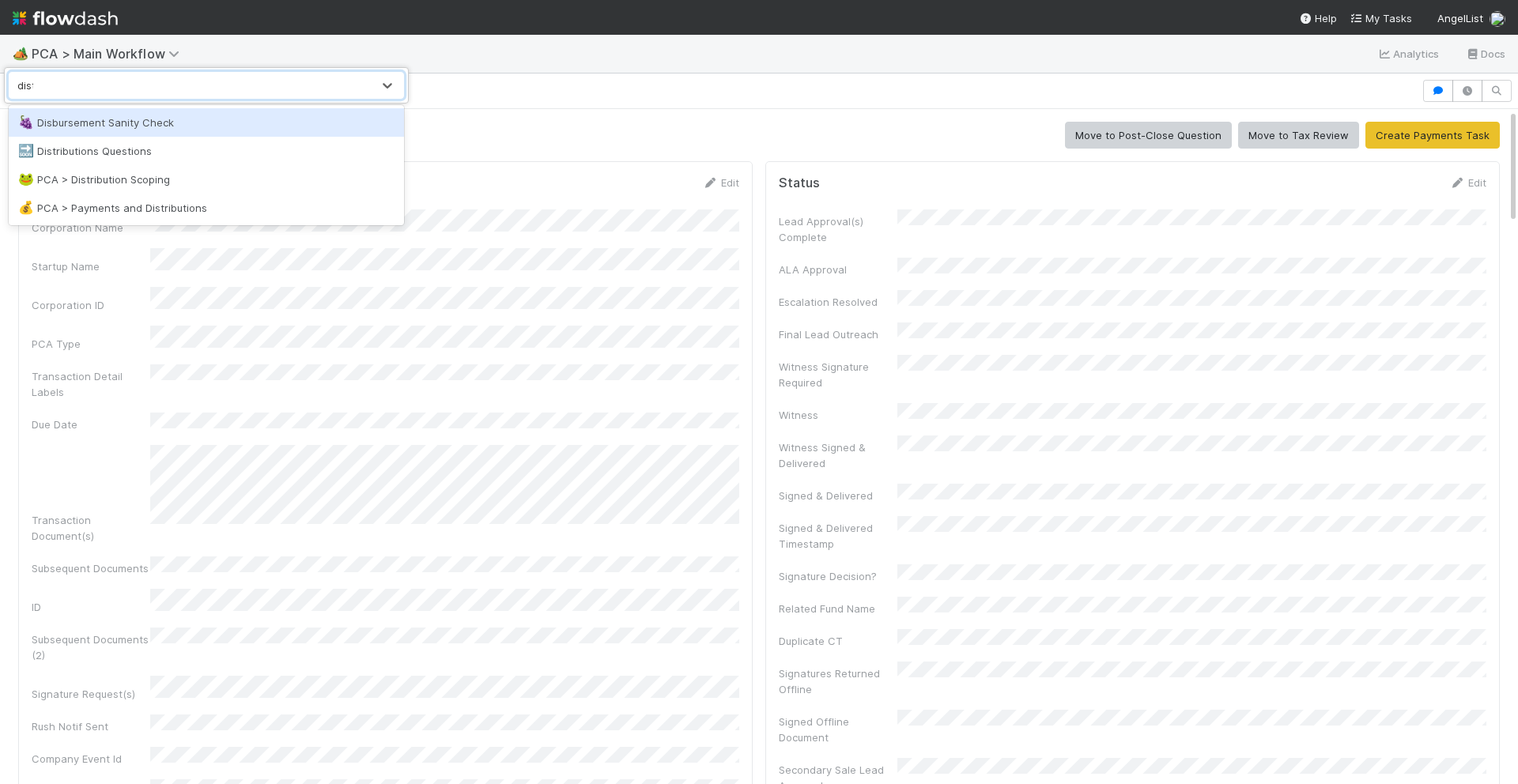
type input "distri"
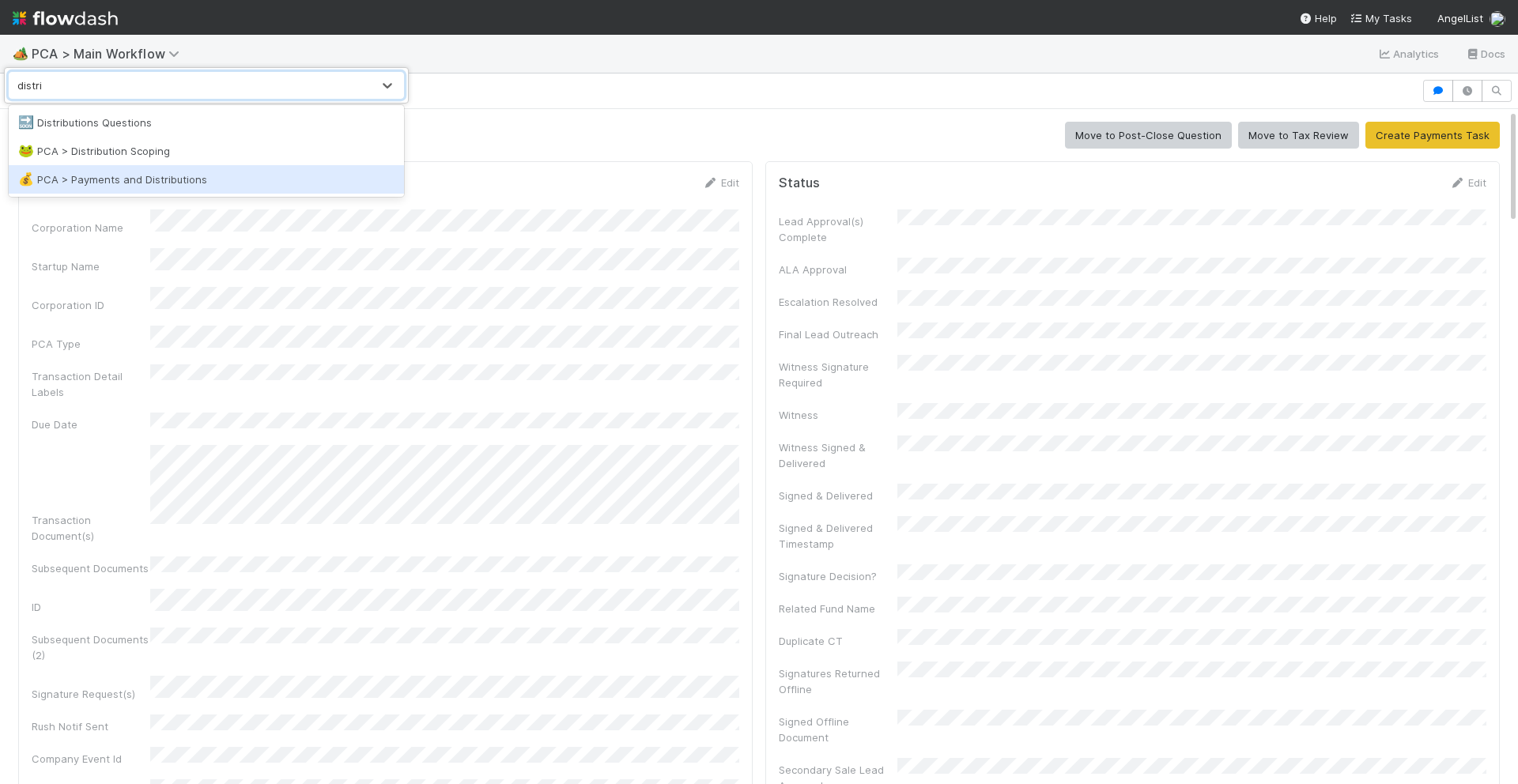
click at [141, 182] on div "💰 PCA > Payments and Distributions" at bounding box center [206, 179] width 376 height 16
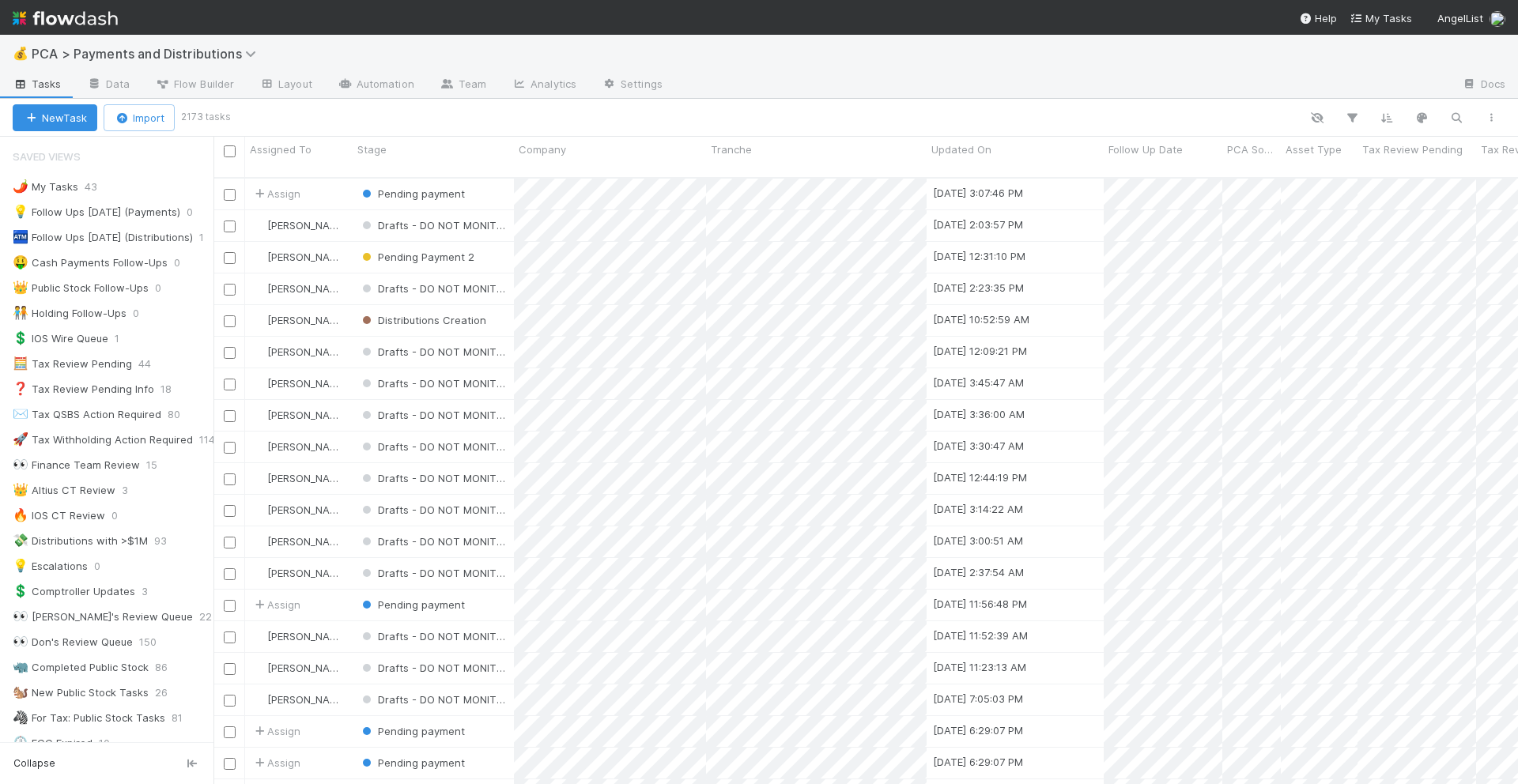
scroll to position [619, 1304]
click at [1442, 118] on button "button" at bounding box center [1457, 117] width 29 height 20
type input "deep"
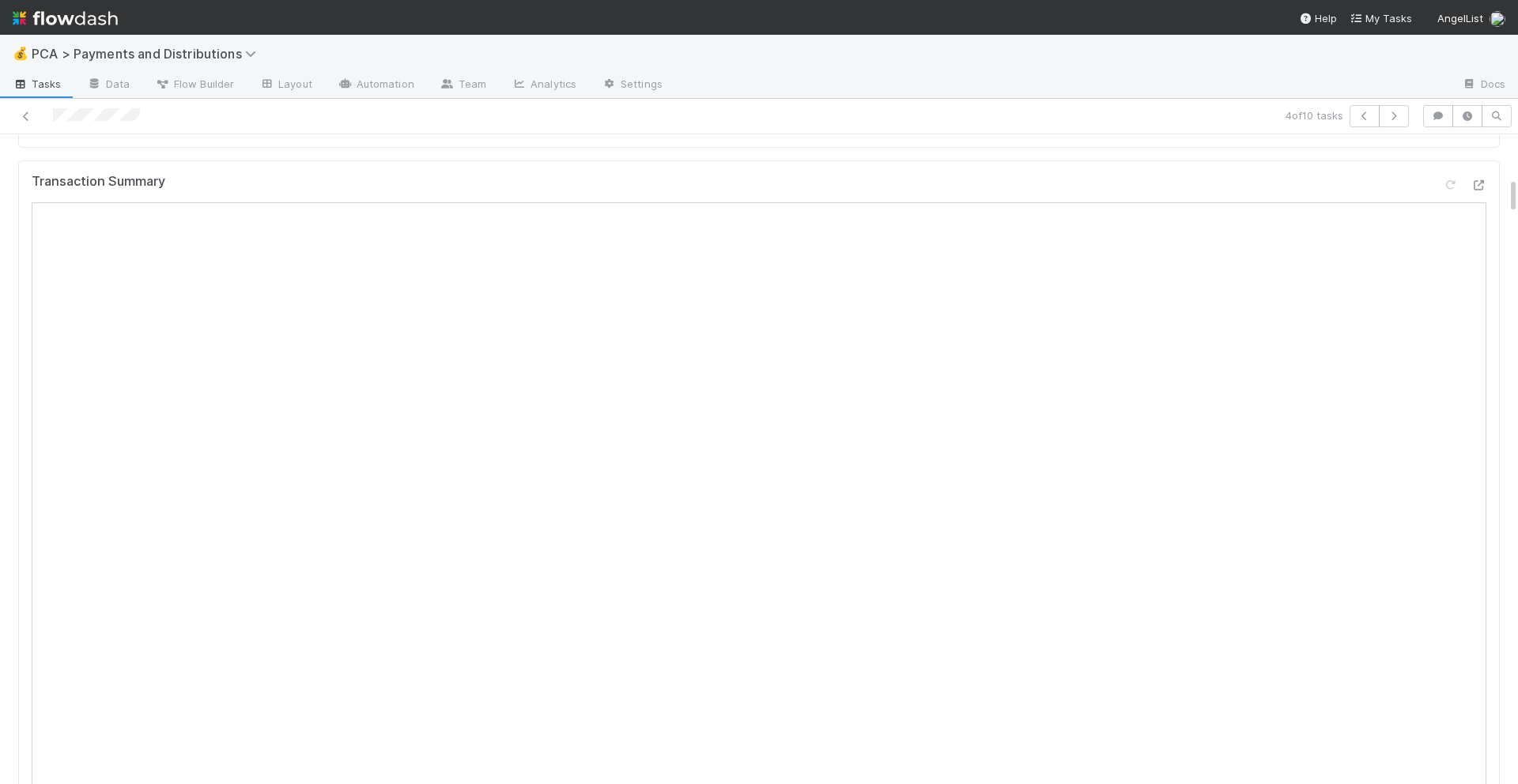
scroll to position [676, 0]
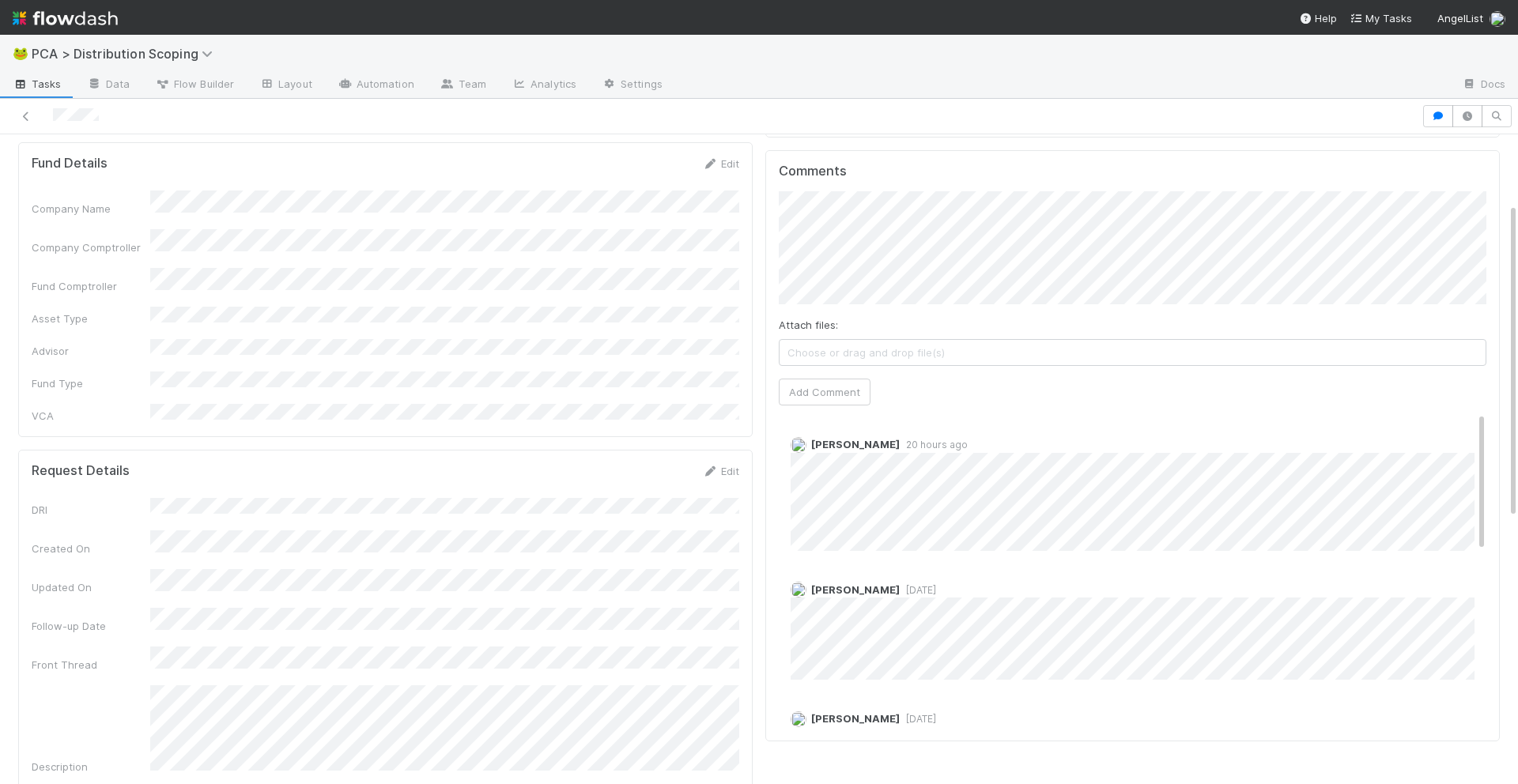
scroll to position [141, 0]
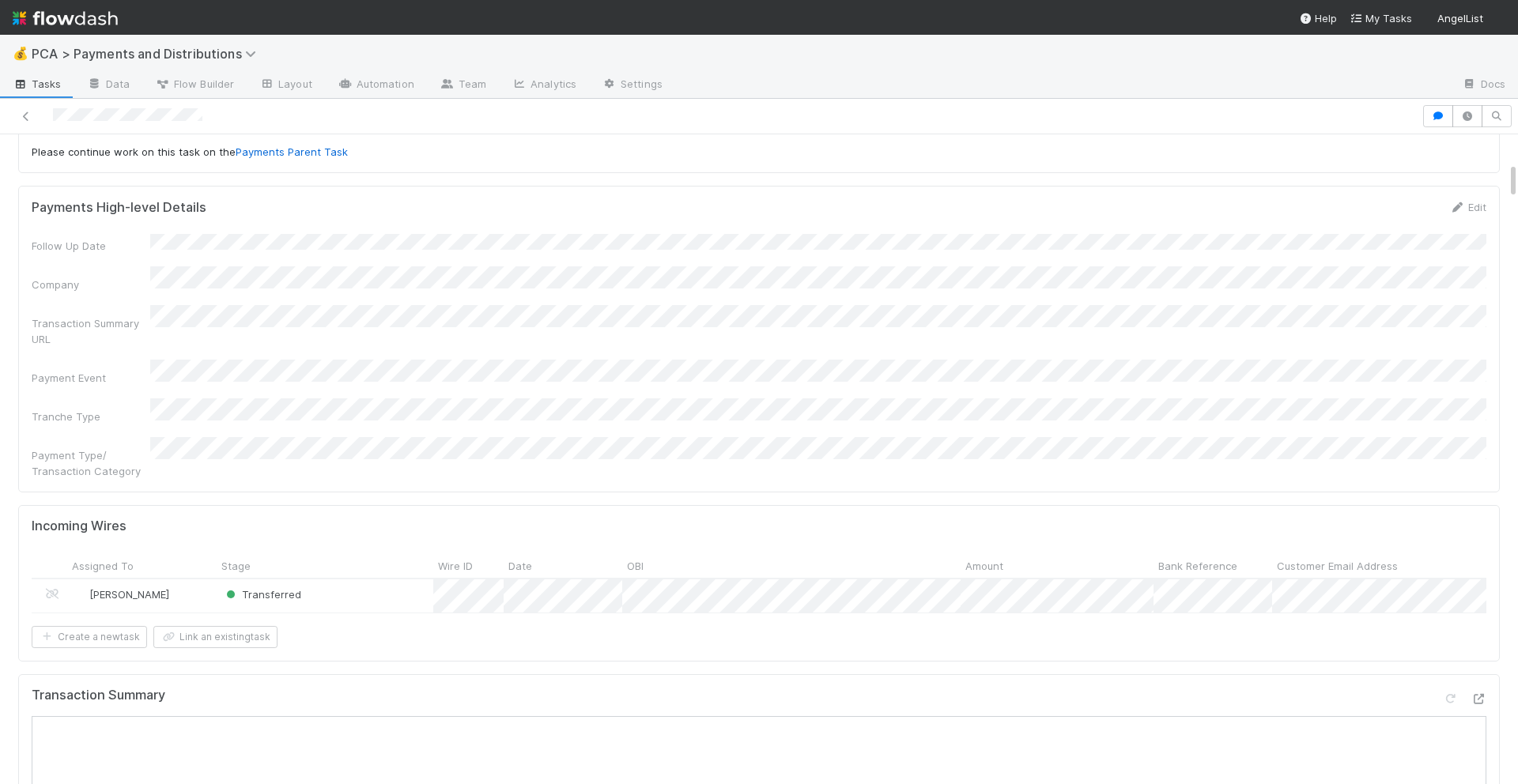
scroll to position [488, 0]
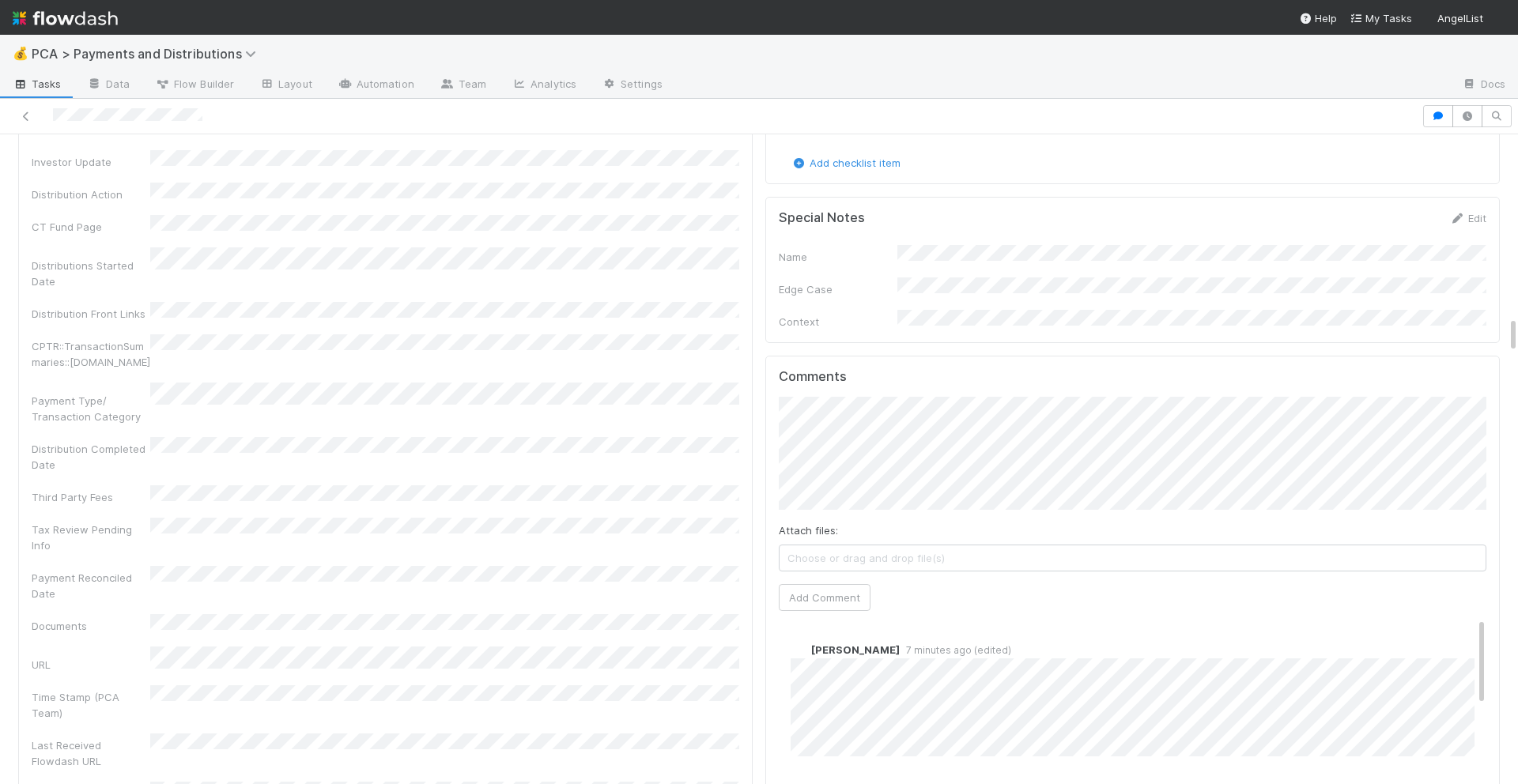
scroll to position [3183, 0]
